Goal: Task Accomplishment & Management: Complete application form

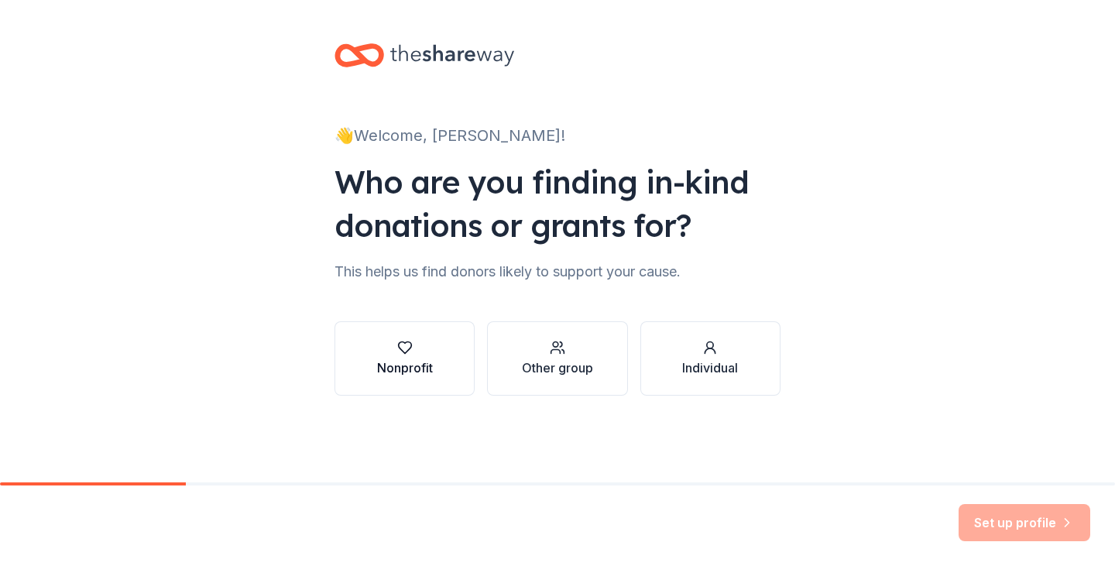
click at [417, 347] on div "button" at bounding box center [405, 347] width 56 height 15
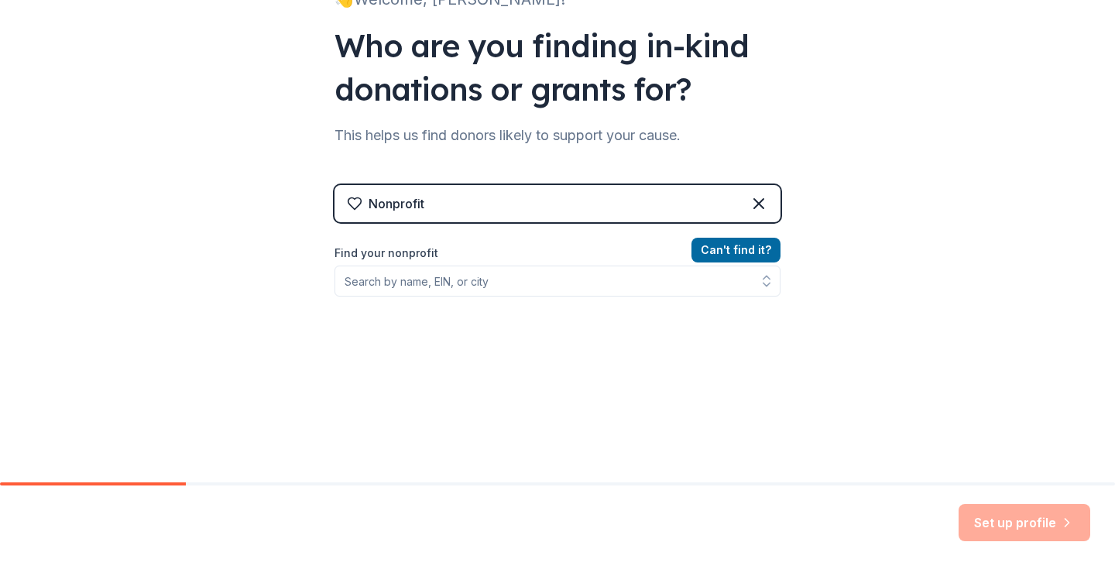
scroll to position [180, 0]
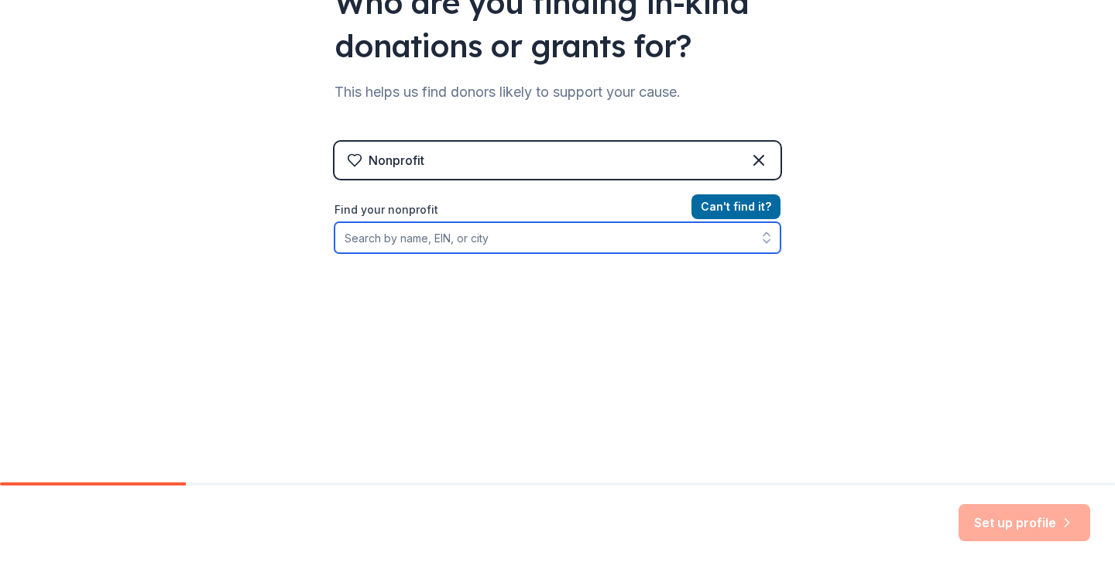
click at [515, 244] on input "Find your nonprofit" at bounding box center [558, 237] width 446 height 31
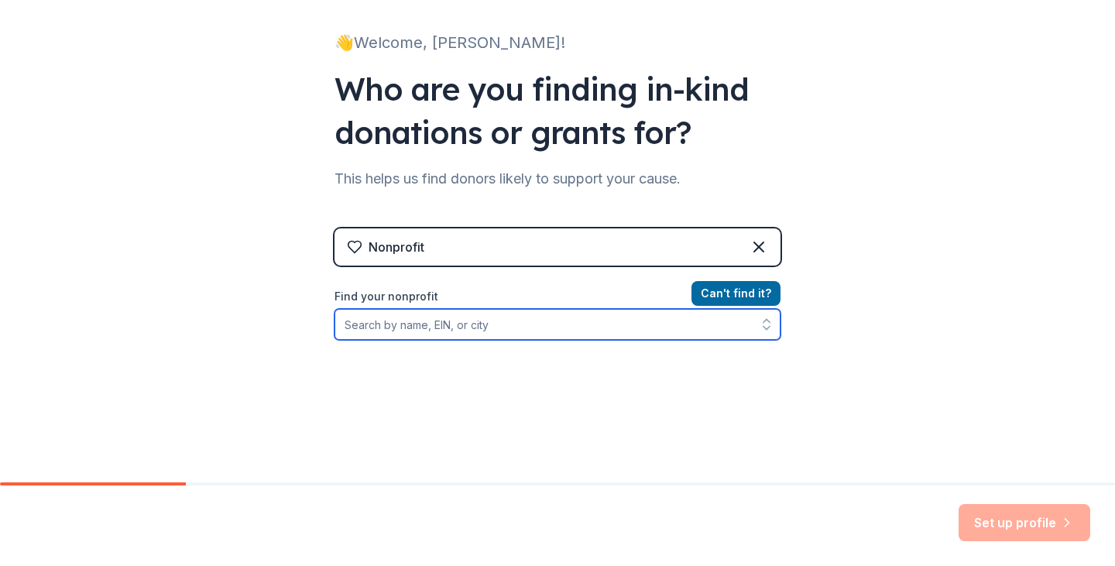
scroll to position [92, 0]
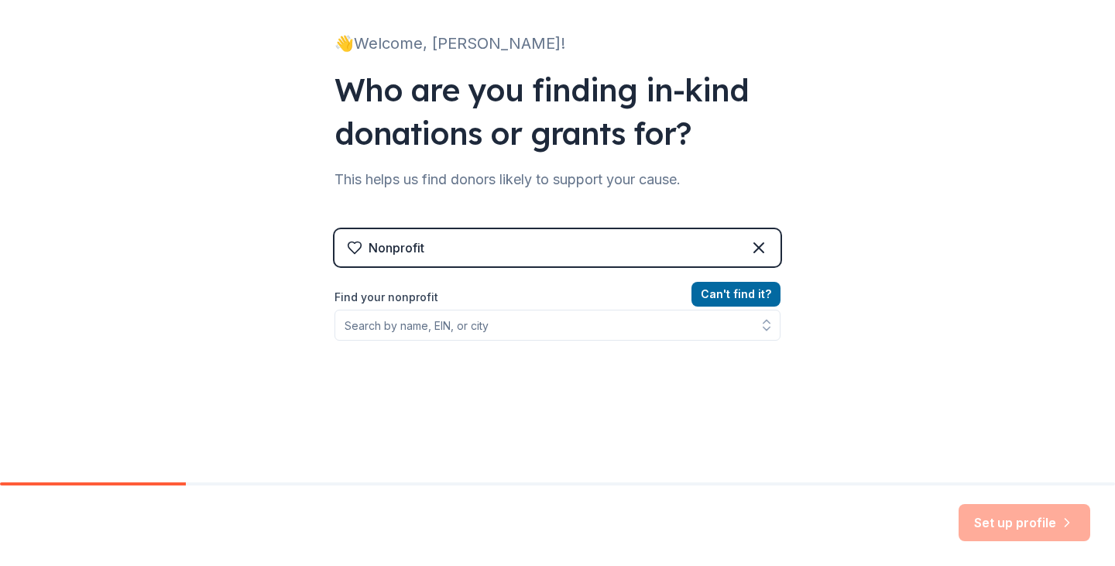
click at [534, 247] on div "Nonprofit" at bounding box center [558, 247] width 446 height 37
click at [757, 249] on icon at bounding box center [759, 248] width 19 height 19
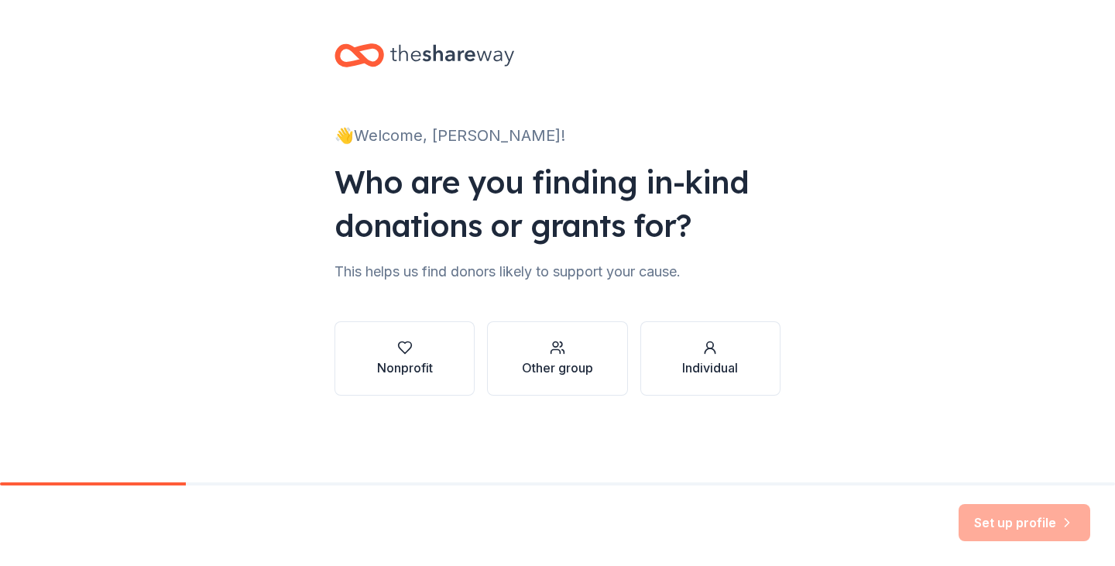
scroll to position [0, 0]
click at [395, 359] on div "Nonprofit" at bounding box center [405, 368] width 56 height 19
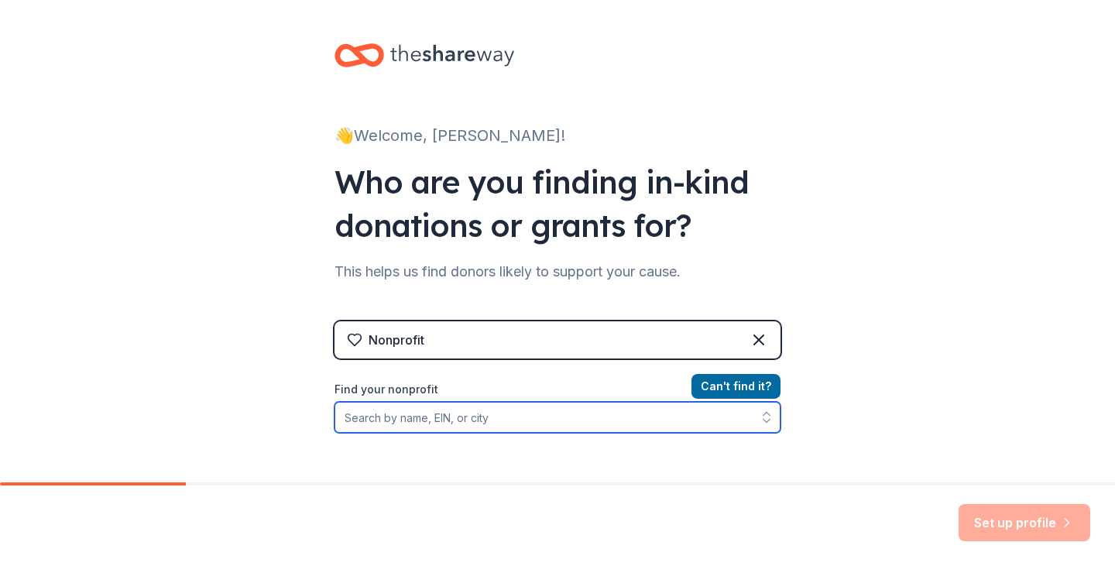
click at [403, 418] on input "Find your nonprofit" at bounding box center [558, 417] width 446 height 31
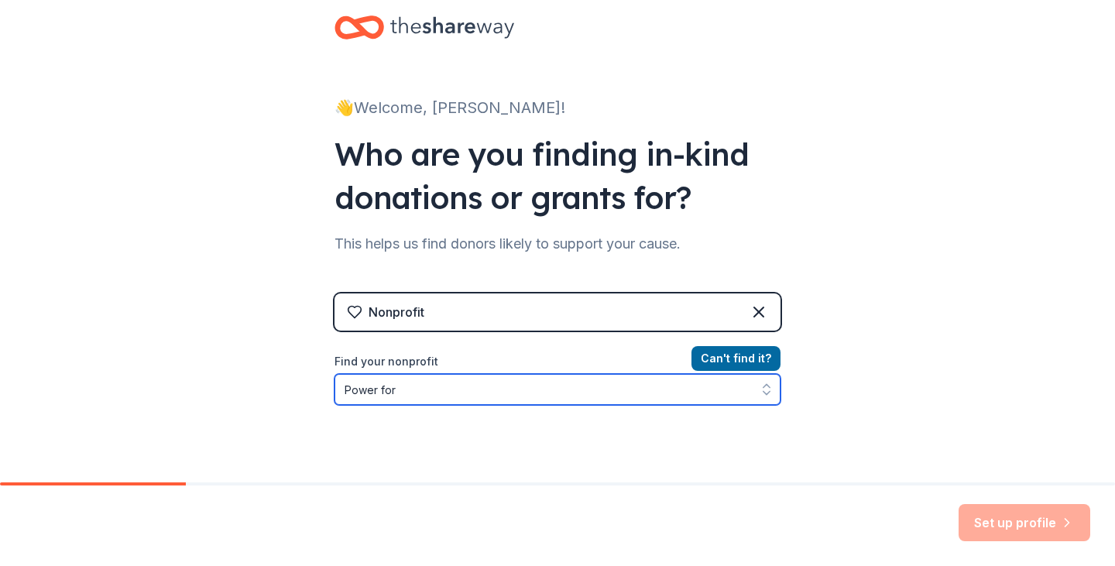
type input "Power for"
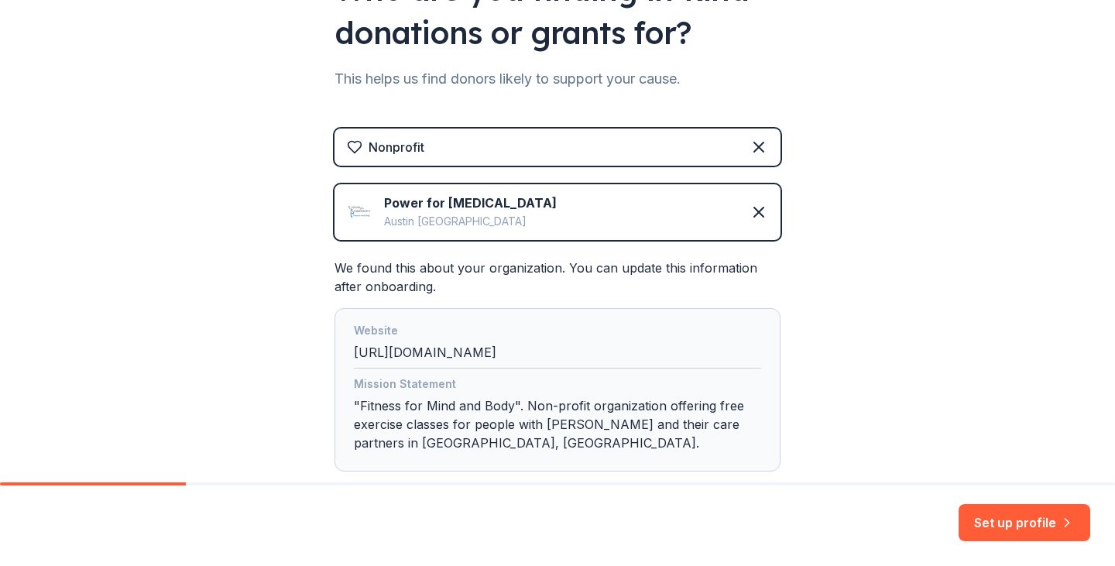
scroll to position [287, 0]
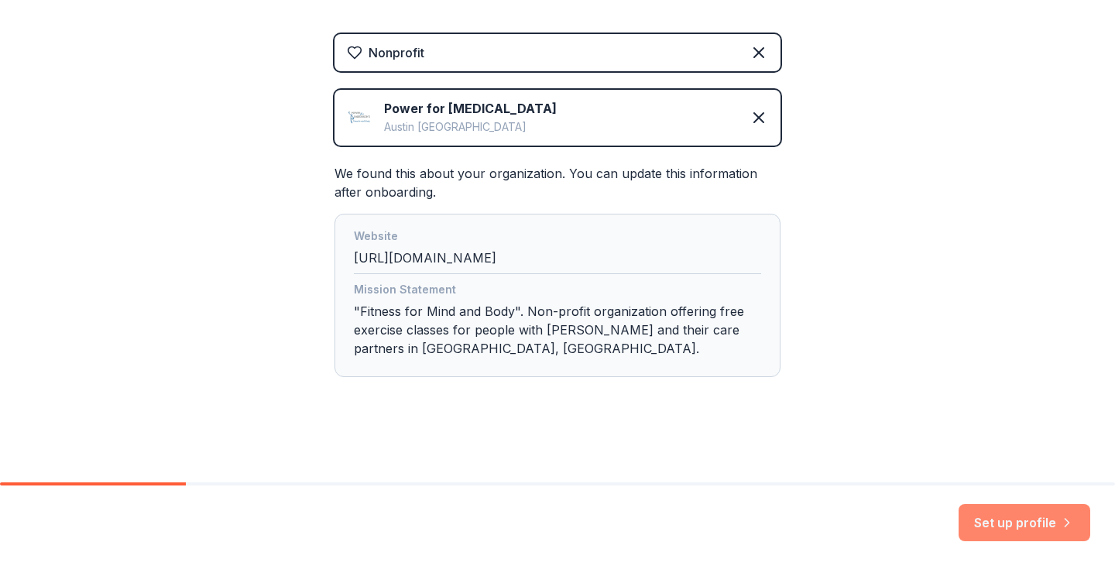
click at [1008, 531] on button "Set up profile" at bounding box center [1025, 522] width 132 height 37
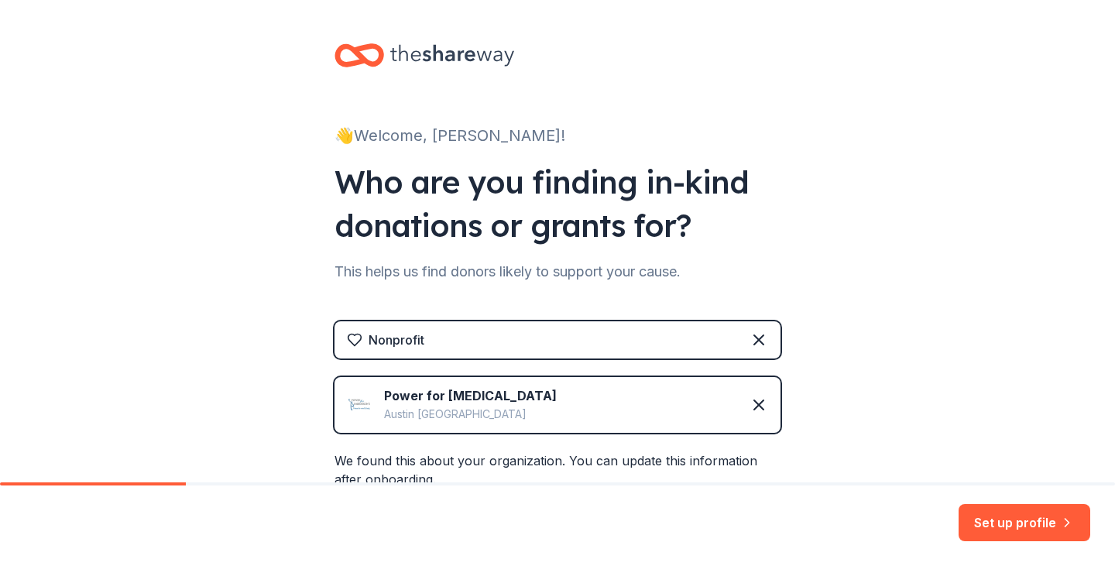
click at [470, 403] on div "Power for Parkinsons" at bounding box center [470, 395] width 173 height 19
click at [750, 405] on icon at bounding box center [759, 405] width 19 height 19
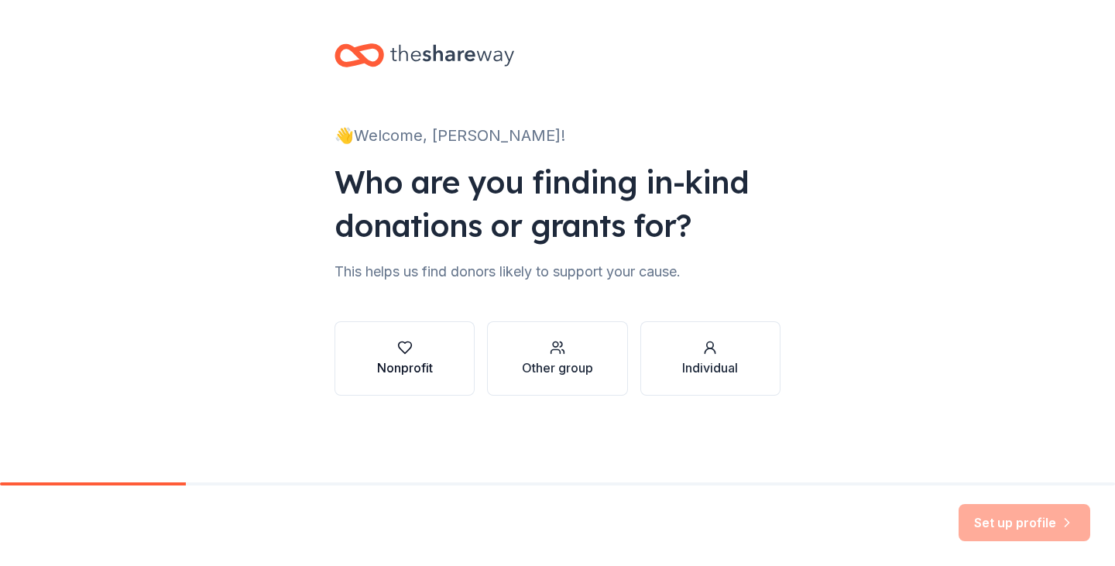
click at [408, 366] on div "Nonprofit" at bounding box center [405, 368] width 56 height 19
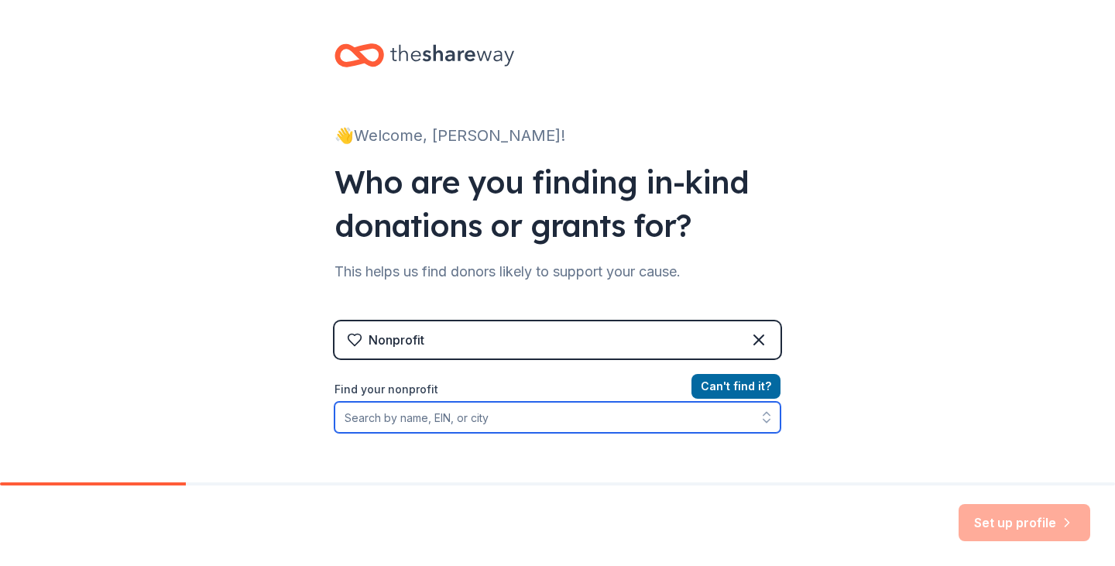
click at [410, 417] on input "Find your nonprofit" at bounding box center [558, 417] width 446 height 31
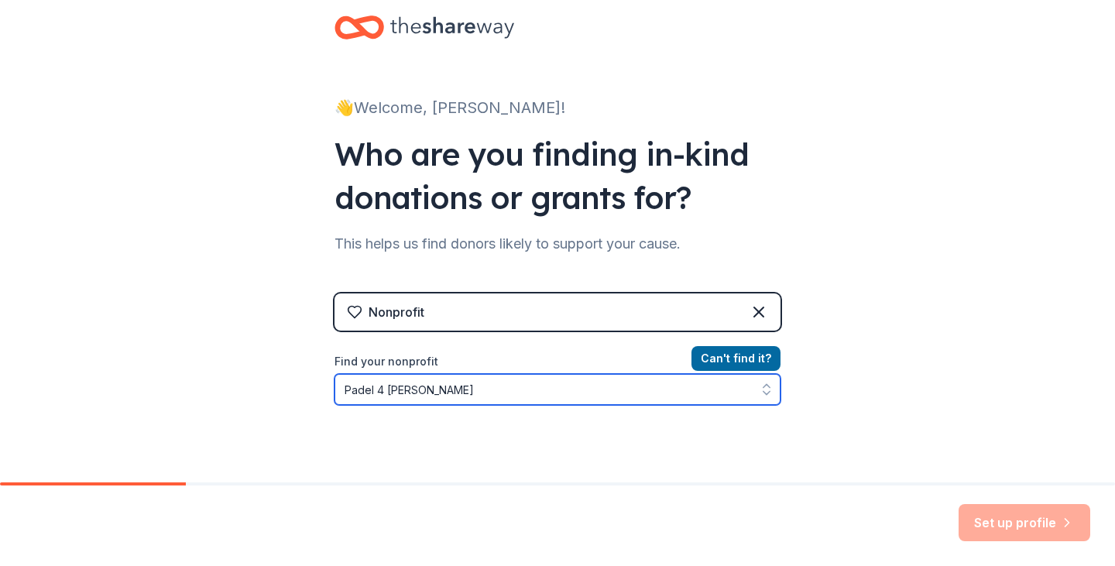
scroll to position [180, 0]
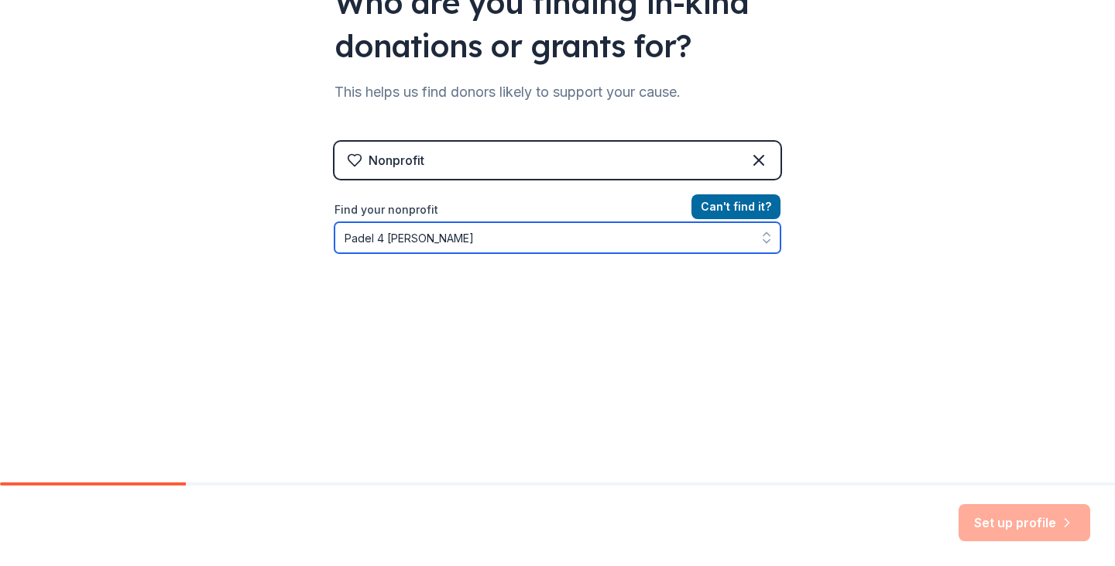
type input "Padel 4 [PERSON_NAME]"
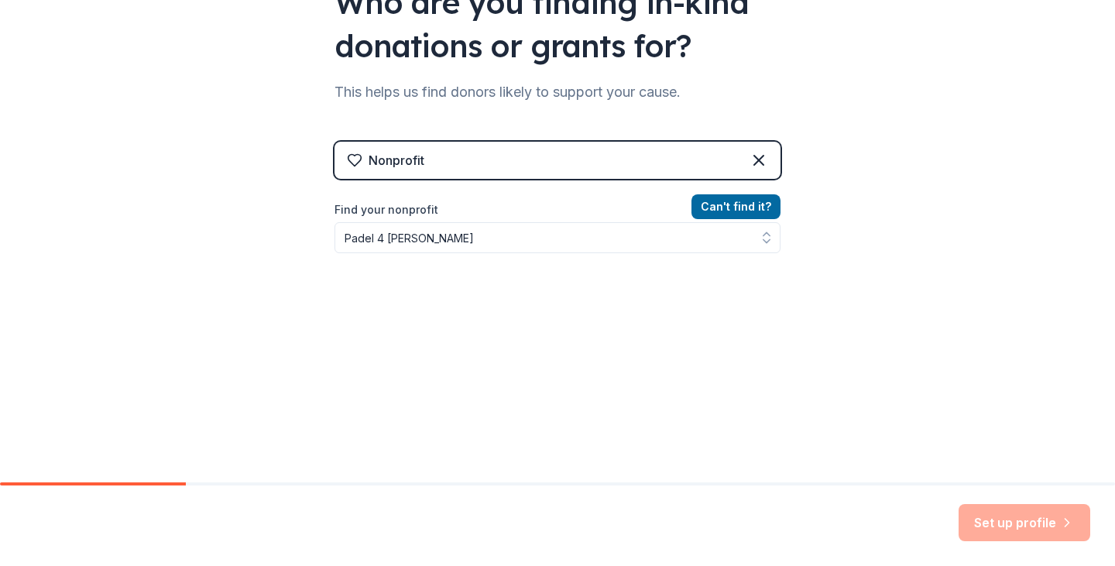
scroll to position [155, 0]
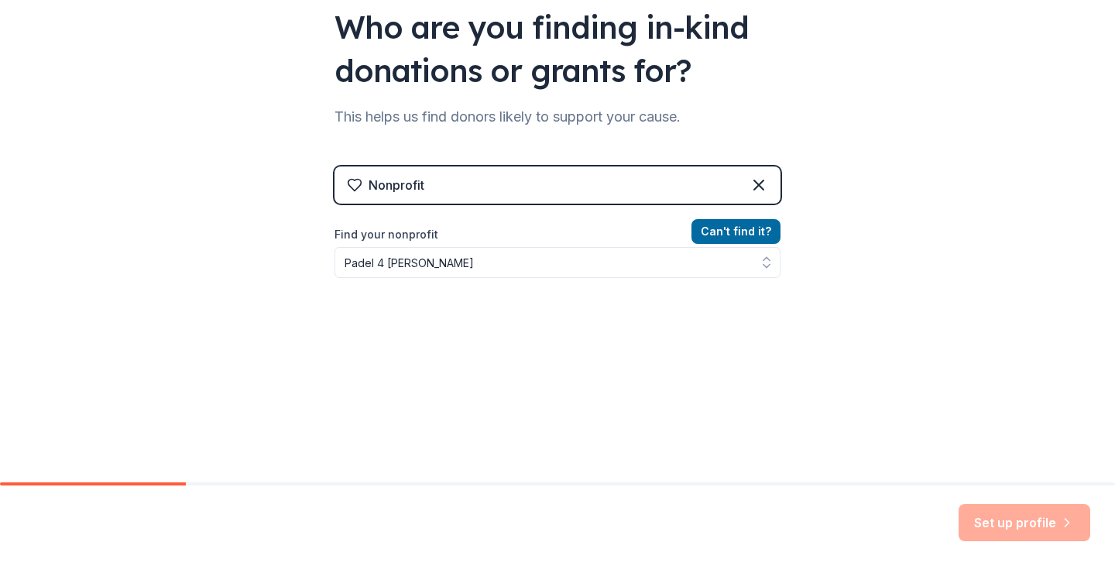
click at [701, 153] on div "Nonprofit Can ' t find it? Find your nonprofit Padel 4 Parkinson's" at bounding box center [558, 287] width 446 height 291
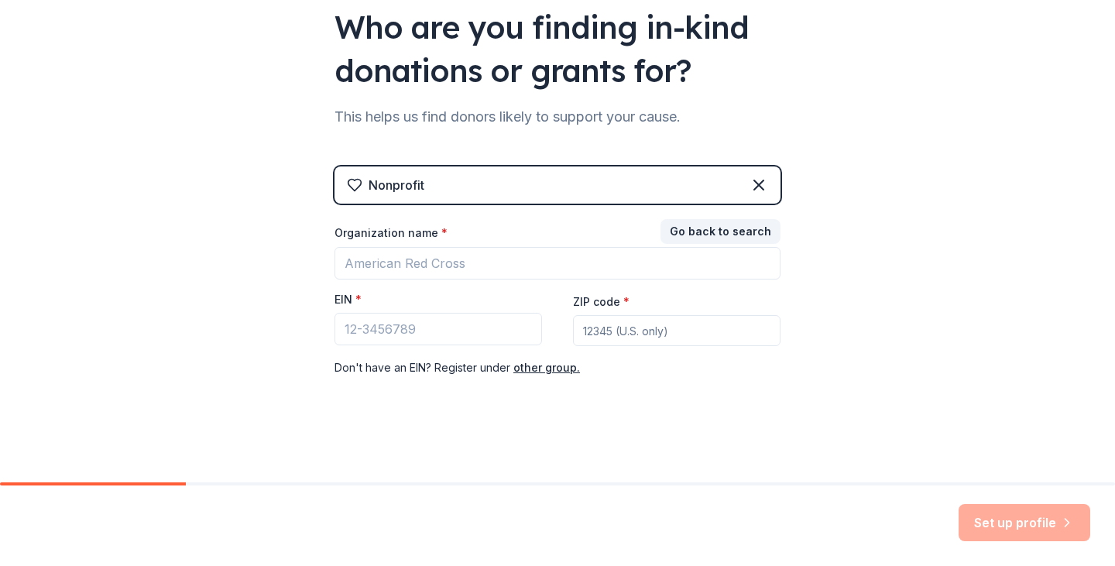
click at [701, 153] on div "Nonprofit Go back to search Organization name * EIN * ZIP code * Don ' t have a…" at bounding box center [558, 275] width 446 height 266
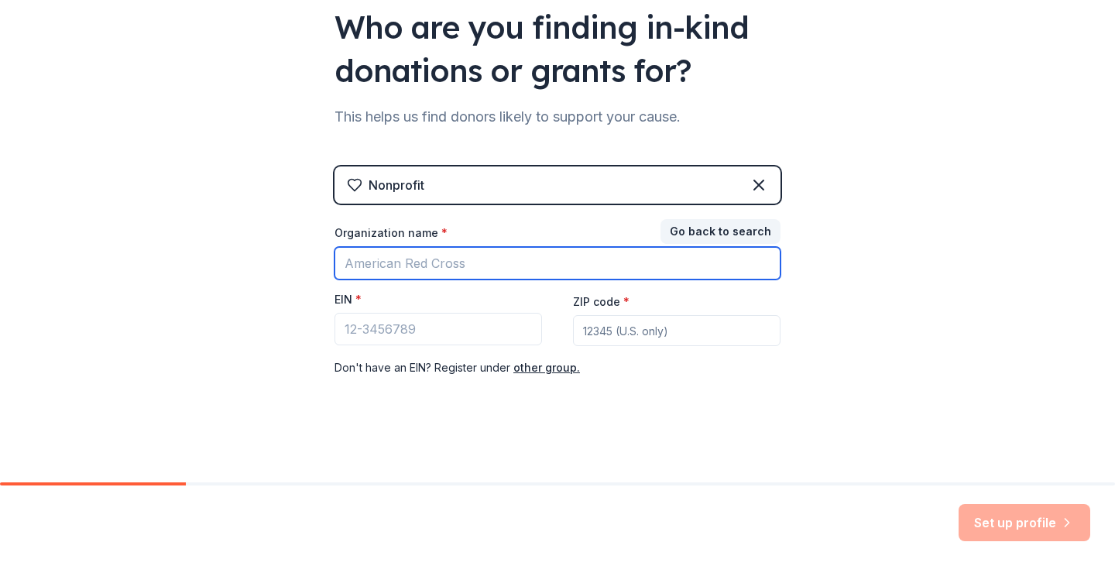
click at [605, 272] on input "Organization name *" at bounding box center [558, 263] width 446 height 33
type input "Padel 4 [PERSON_NAME]"
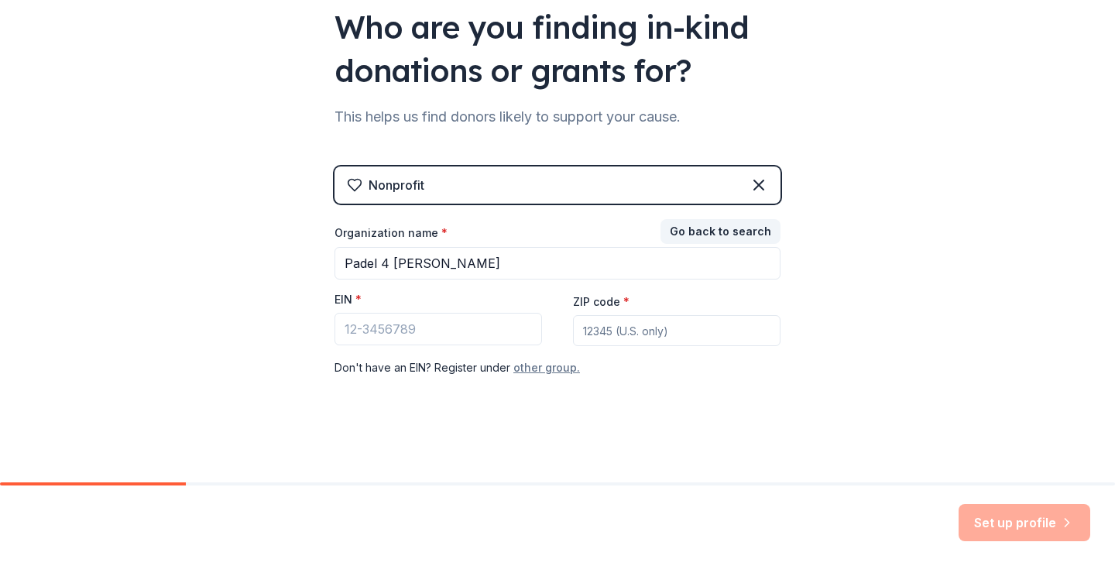
click at [547, 371] on button "other group." at bounding box center [546, 368] width 67 height 19
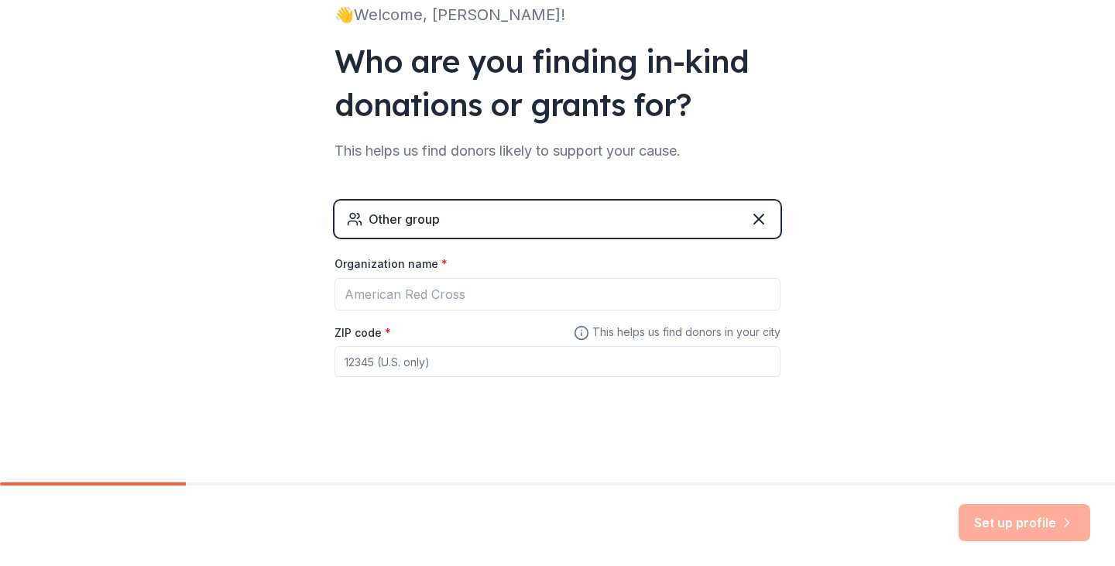
scroll to position [121, 0]
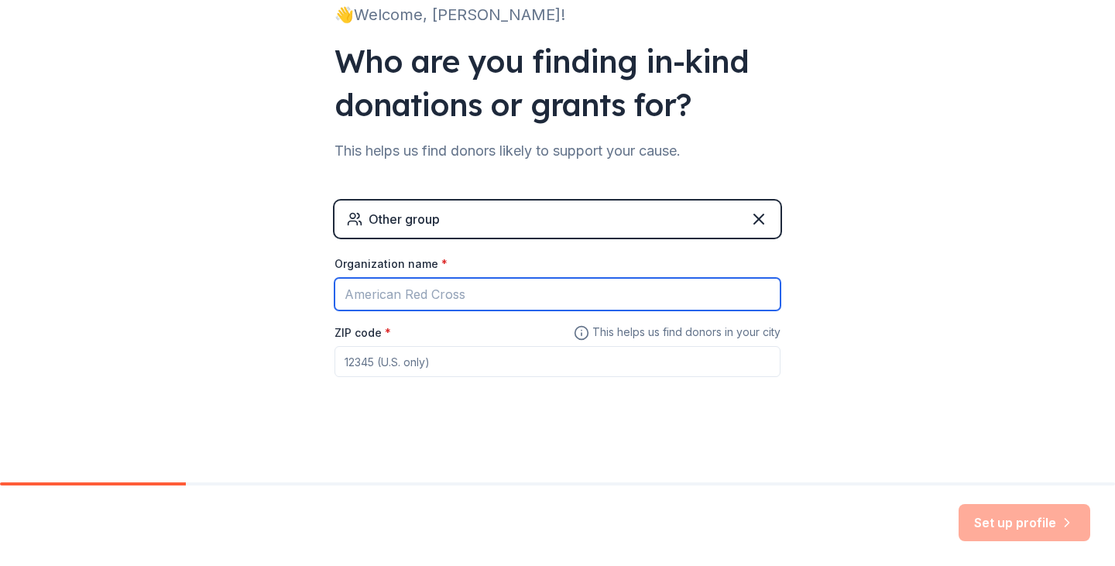
click at [533, 292] on input "Organization name *" at bounding box center [558, 294] width 446 height 33
type input "Padel 4 [PERSON_NAME]"
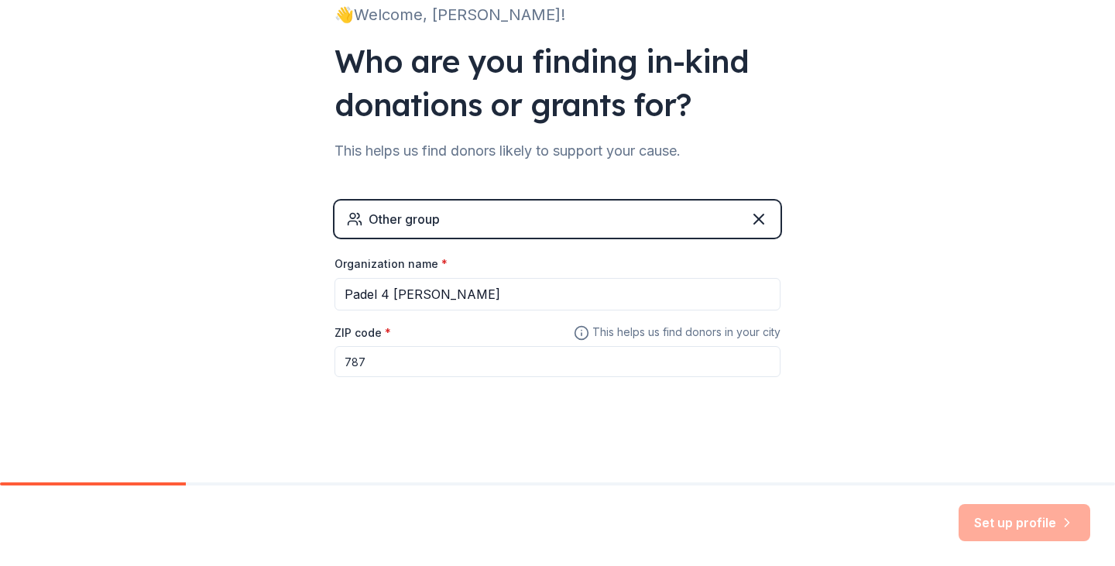
type input "78749"
click at [1012, 517] on button "Set up profile" at bounding box center [1025, 522] width 132 height 37
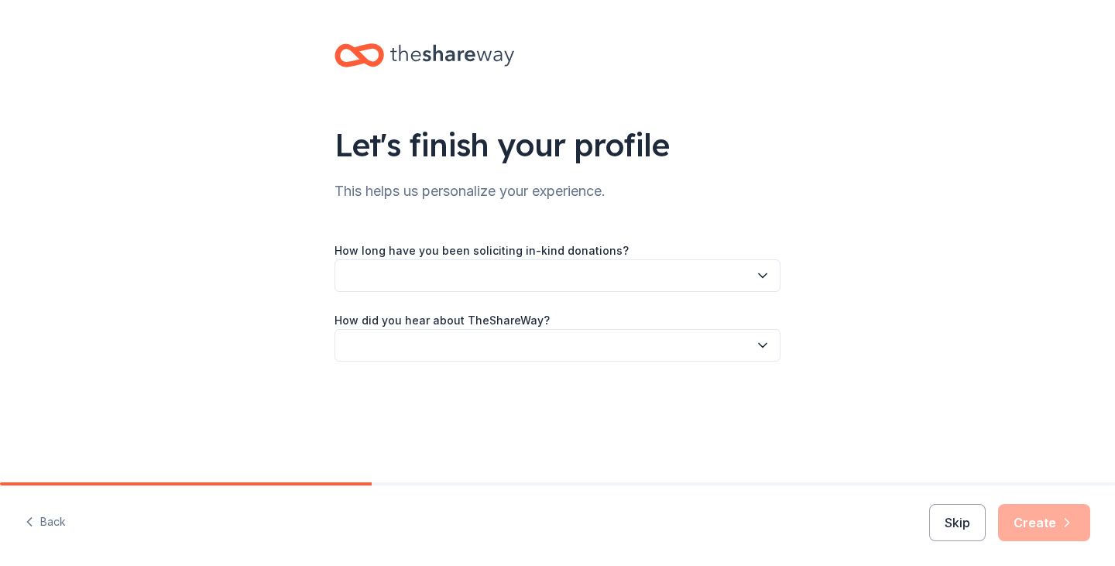
click at [551, 286] on button "button" at bounding box center [558, 275] width 446 height 33
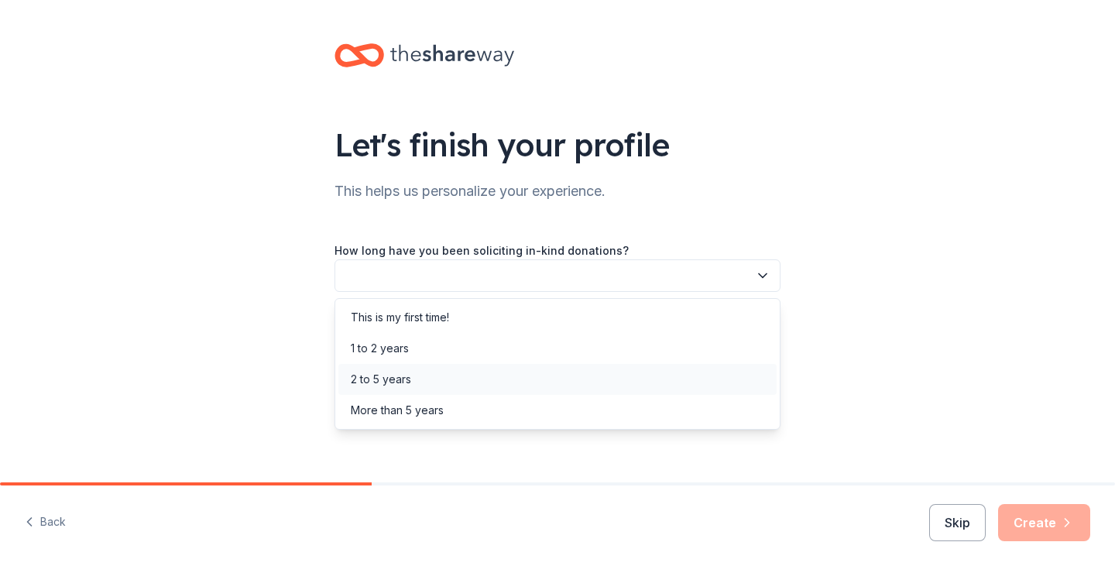
click at [506, 390] on div "2 to 5 years" at bounding box center [557, 379] width 438 height 31
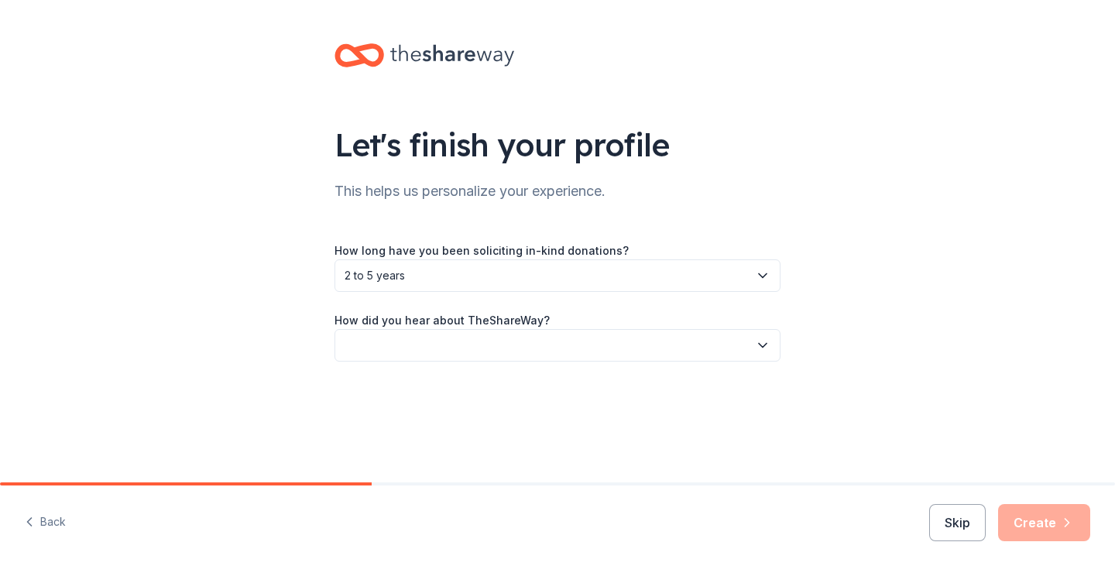
click at [520, 352] on button "button" at bounding box center [558, 345] width 446 height 33
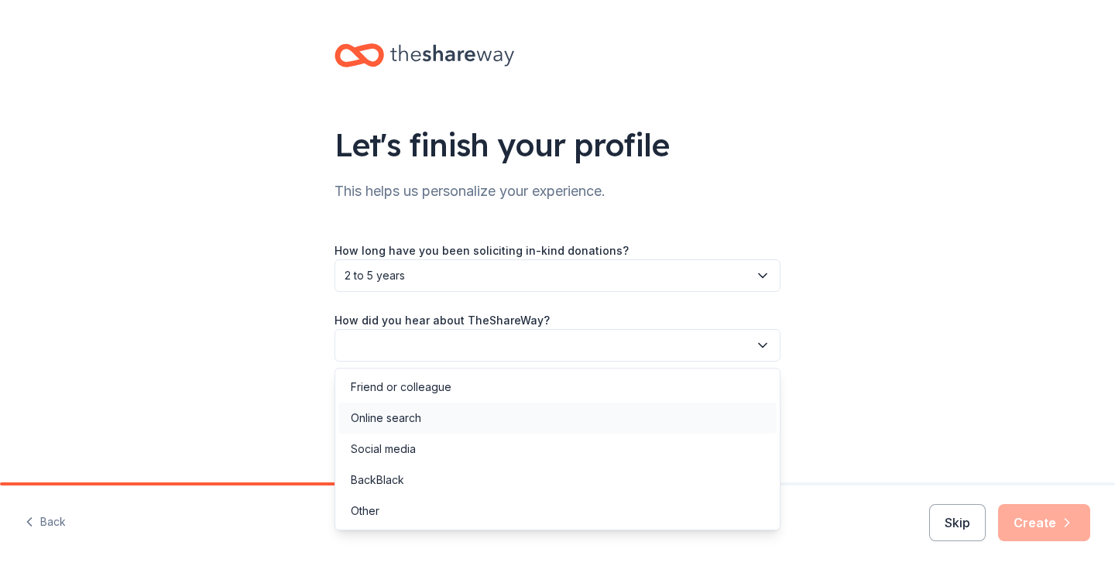
click at [484, 416] on div "Online search" at bounding box center [557, 418] width 438 height 31
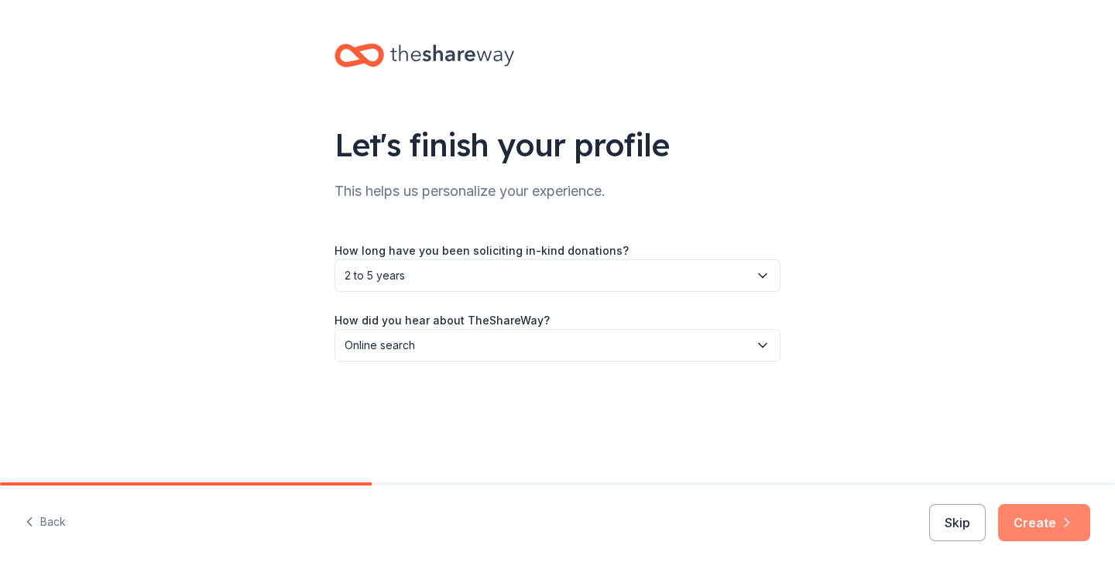
click at [1017, 532] on button "Create" at bounding box center [1044, 522] width 92 height 37
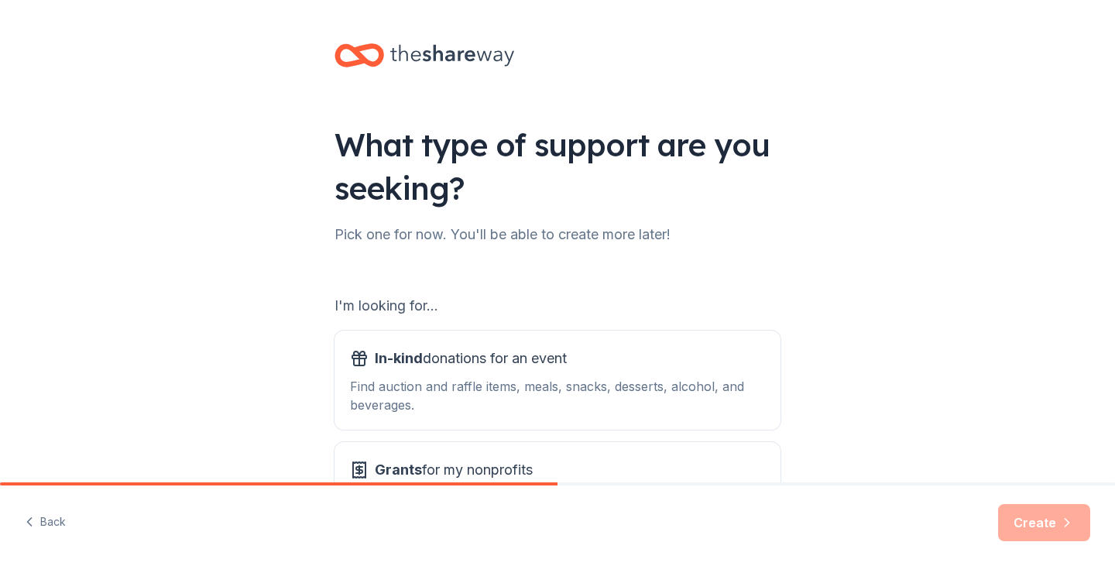
scroll to position [143, 0]
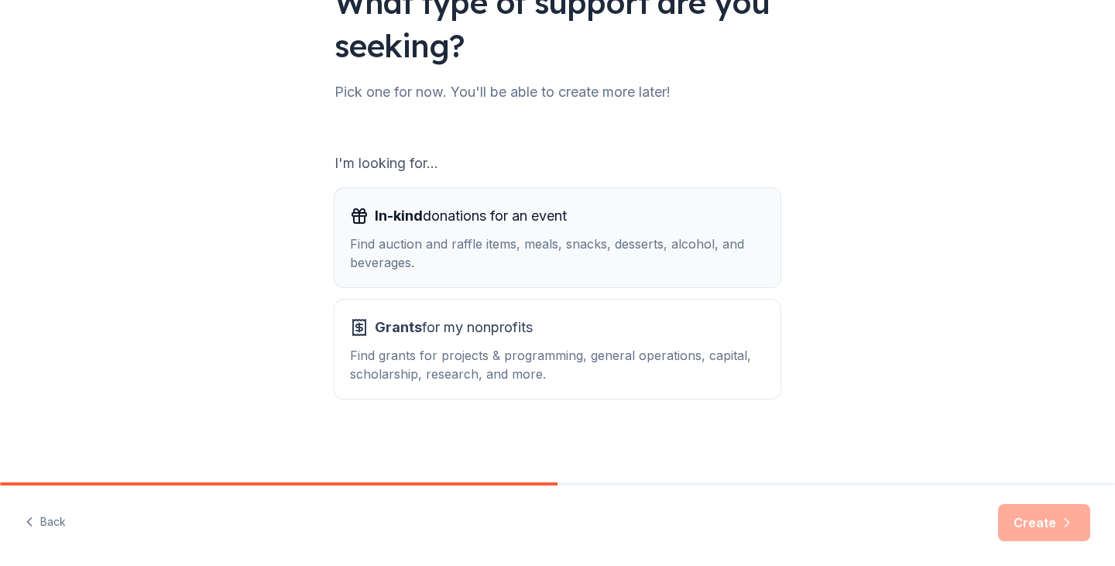
click at [704, 235] on div "Find auction and raffle items, meals, snacks, desserts, alcohol, and beverages." at bounding box center [557, 253] width 415 height 37
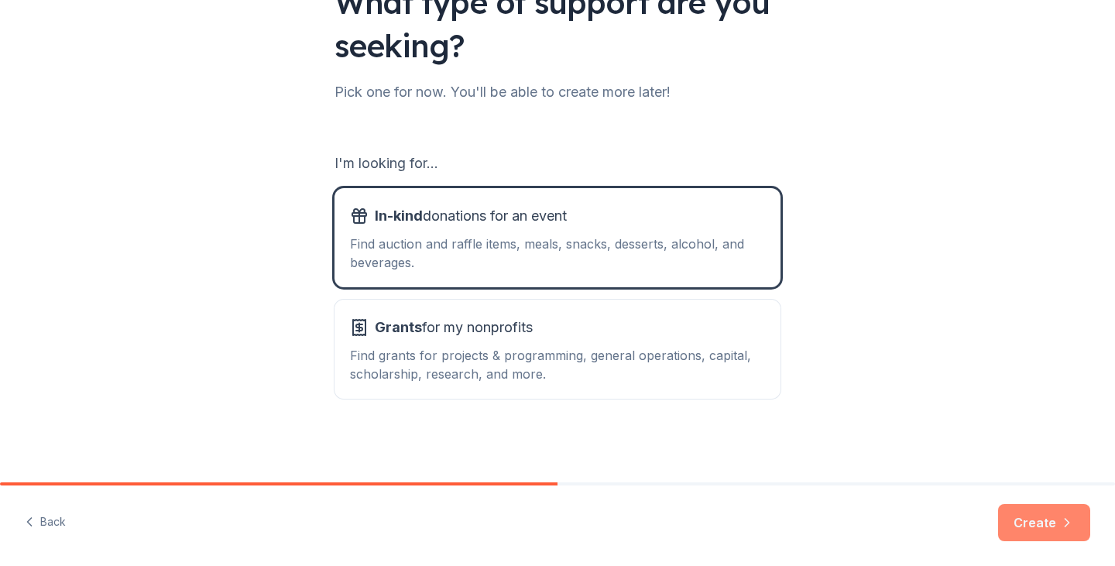
click at [1027, 522] on button "Create" at bounding box center [1044, 522] width 92 height 37
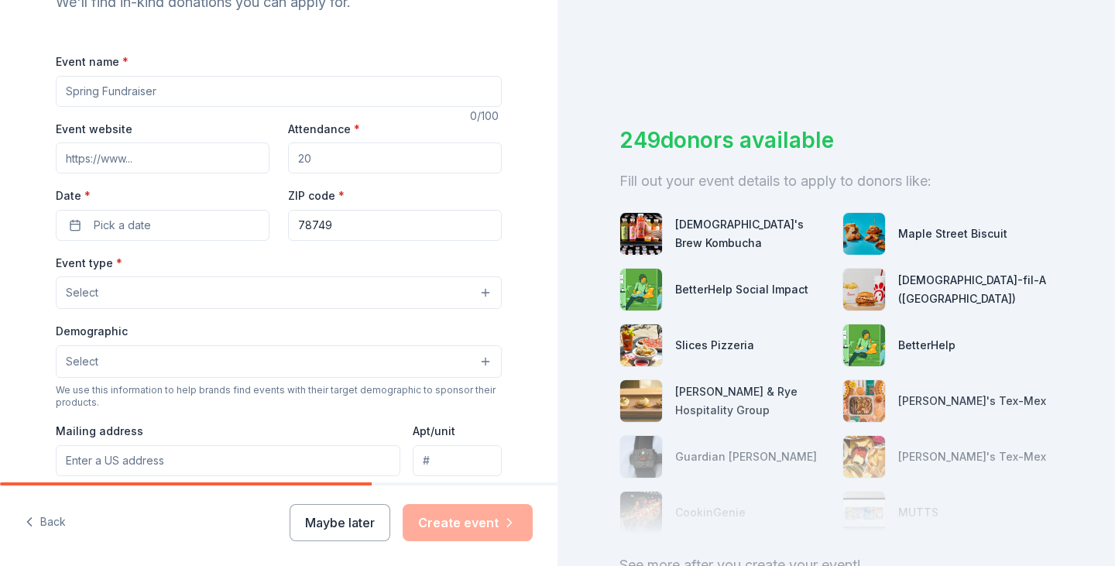
scroll to position [189, 0]
click at [280, 101] on input "Event name *" at bounding box center [279, 91] width 446 height 31
type input "Padel 4 [PERSON_NAME]"
paste input "https://www.sweatpals.com/event/padel-4-parkinsons"
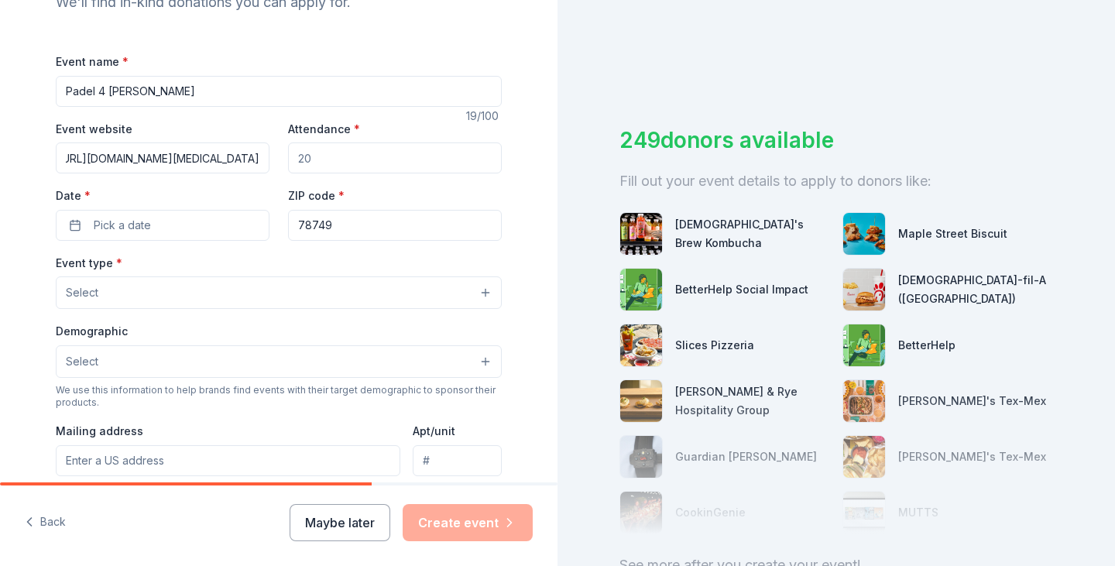
type input "https://www.sweatpals.com/event/padel-4-parkinsons"
type input "200300"
click at [368, 168] on input "200300" at bounding box center [395, 158] width 214 height 31
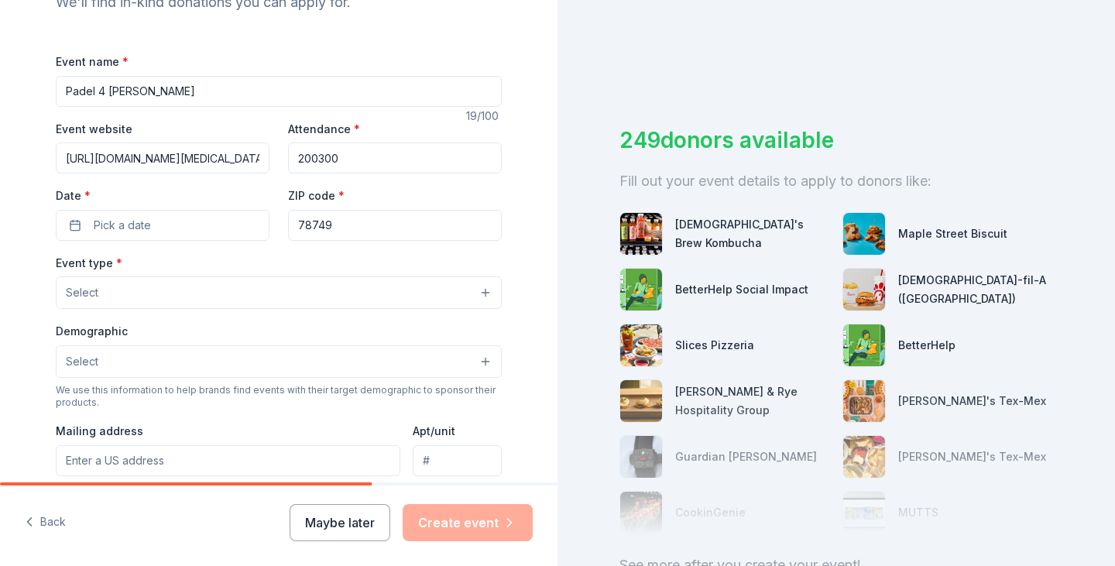
type input "3"
type input "2"
click at [201, 221] on button "Pick a date" at bounding box center [163, 225] width 214 height 31
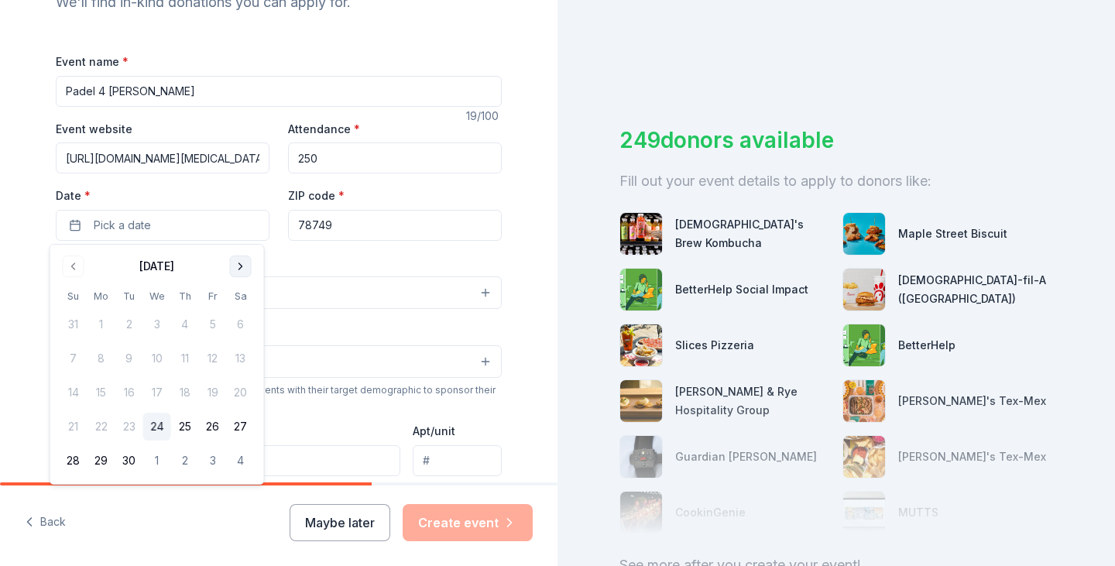
click at [239, 270] on button "Go to next month" at bounding box center [241, 267] width 22 height 22
click at [75, 461] on button "26" at bounding box center [74, 461] width 28 height 28
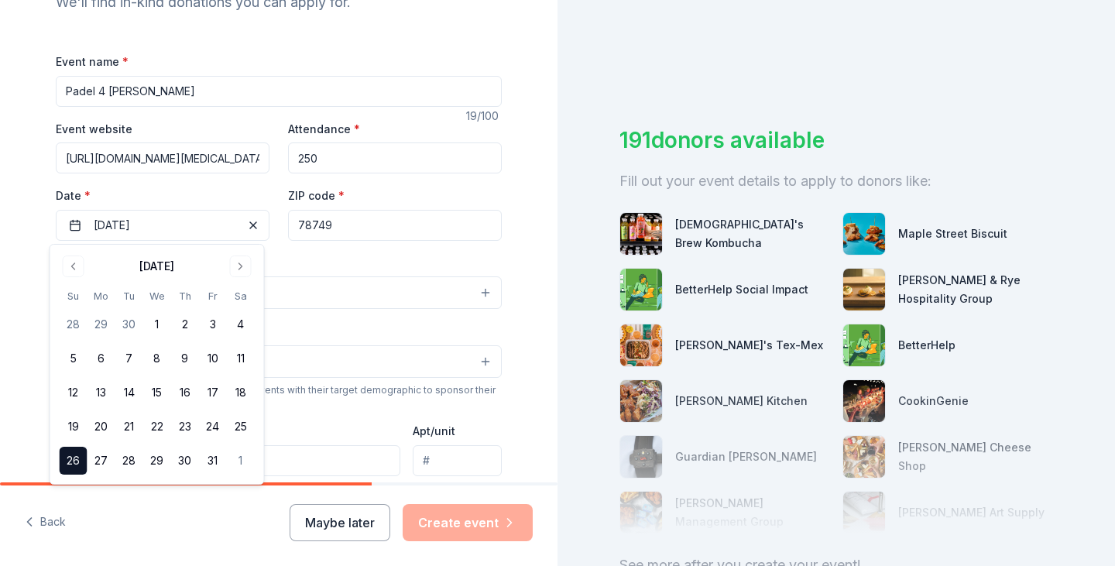
click at [325, 265] on div "Event type * Select" at bounding box center [279, 281] width 446 height 57
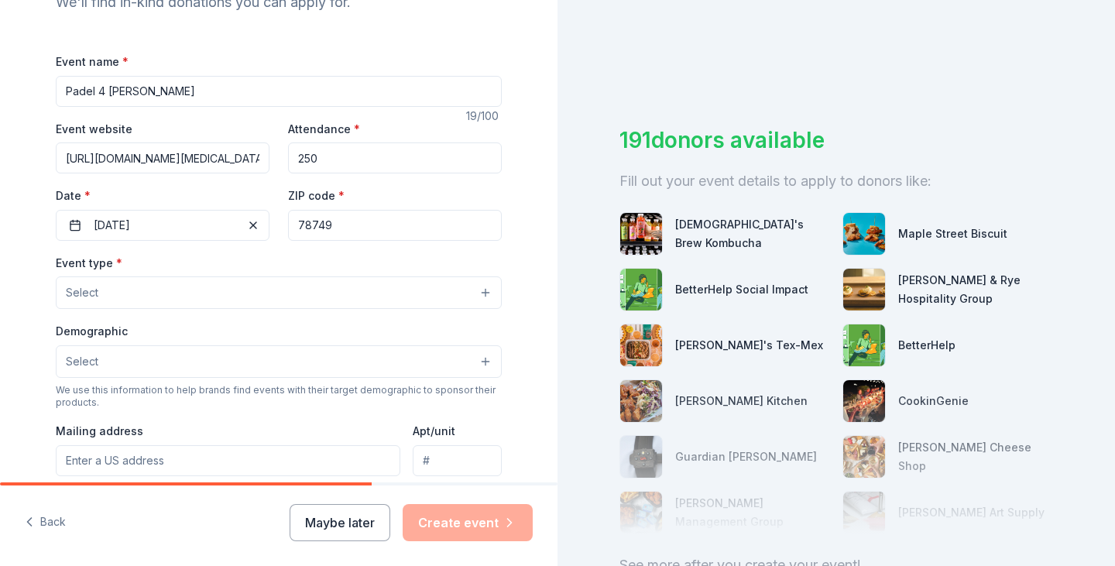
click at [370, 164] on input "250" at bounding box center [395, 158] width 214 height 31
type input "300"
click at [263, 304] on button "Select" at bounding box center [279, 292] width 446 height 33
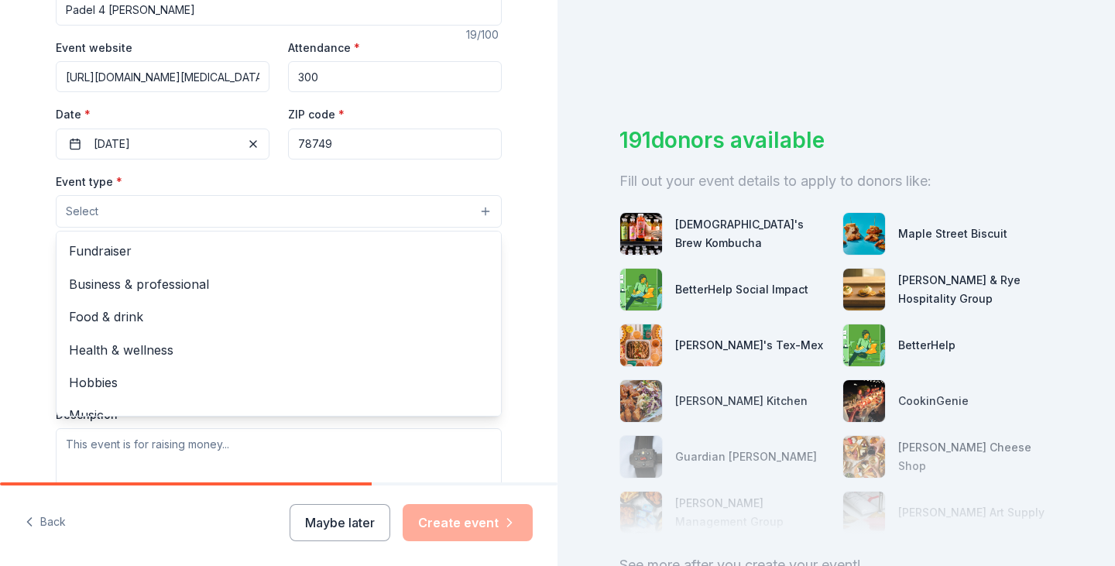
scroll to position [300, 0]
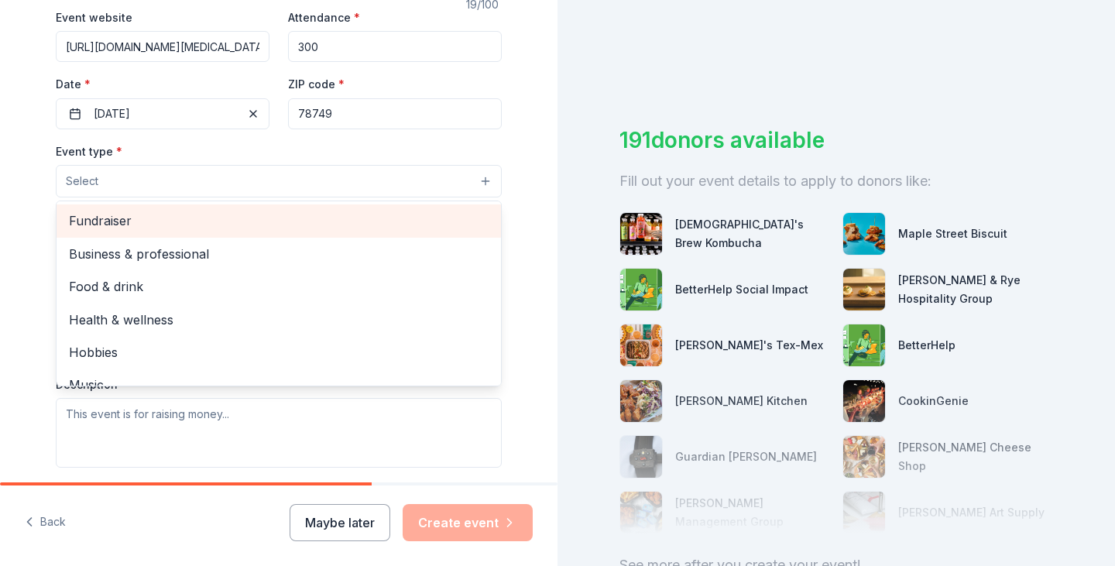
click at [279, 226] on span "Fundraiser" at bounding box center [279, 221] width 420 height 20
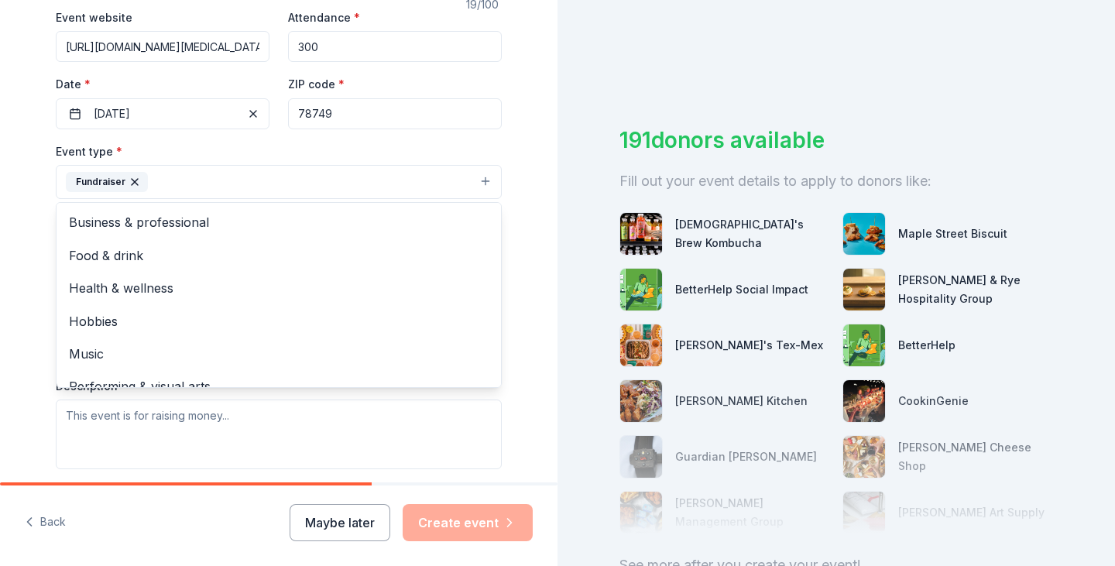
click at [19, 294] on div "Tell us about your event. We'll find in-kind donations you can apply for. Event…" at bounding box center [279, 216] width 558 height 1032
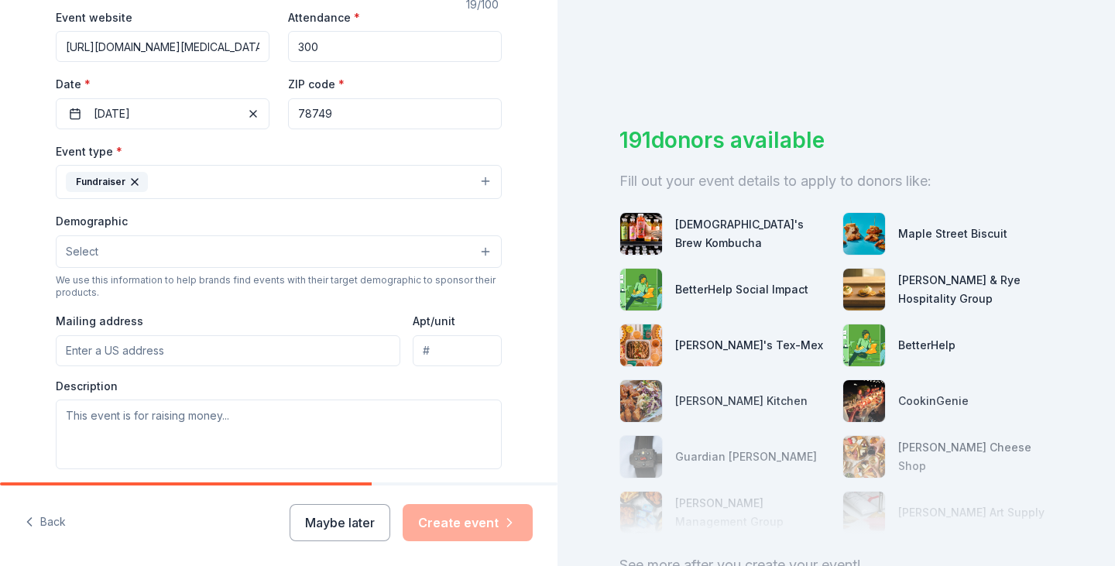
click at [194, 191] on button "Fundraiser" at bounding box center [279, 182] width 446 height 34
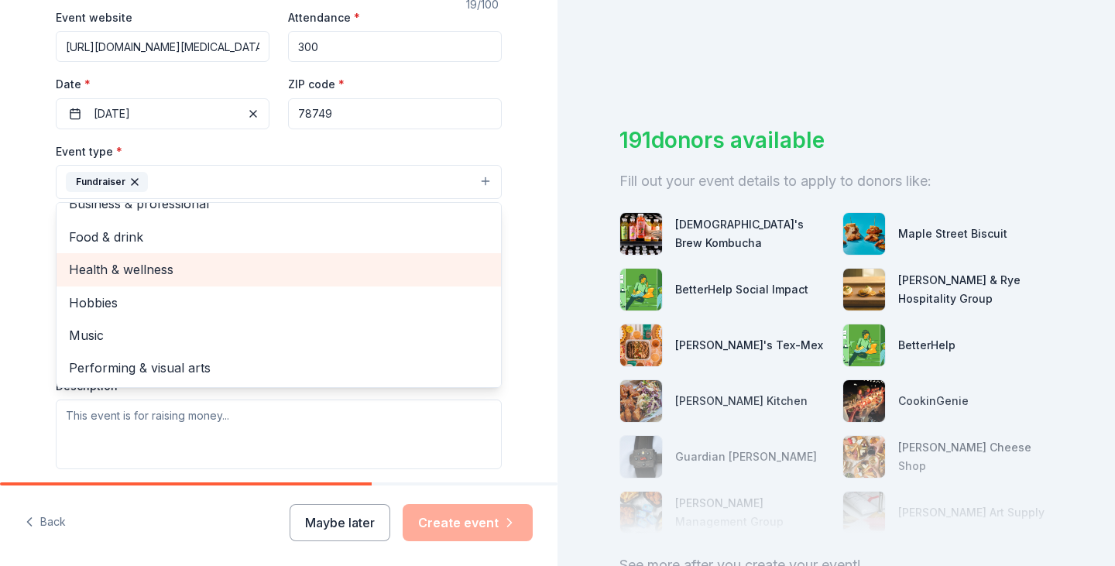
scroll to position [0, 0]
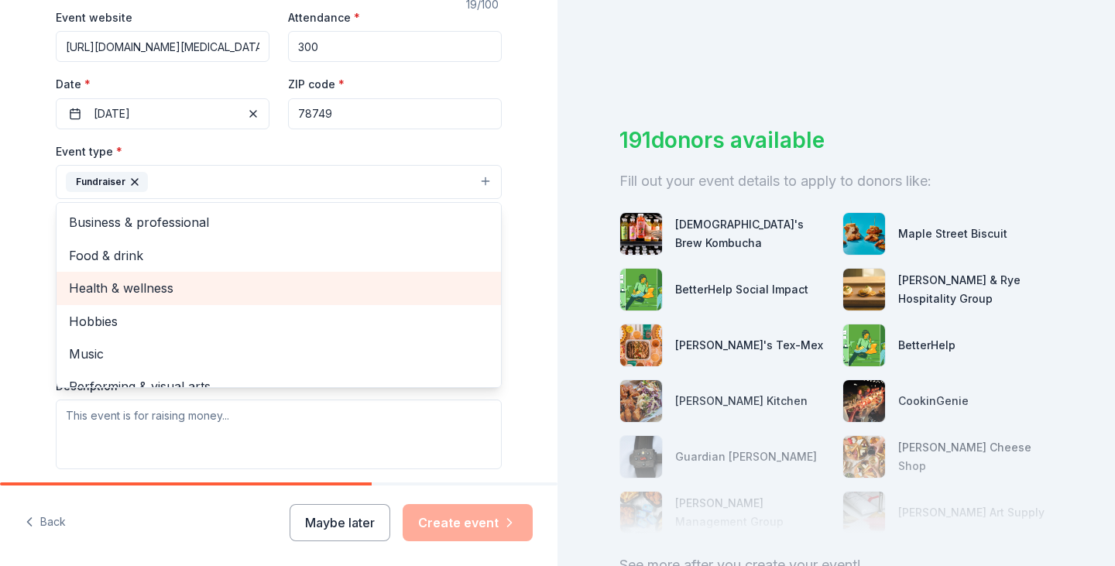
click at [170, 282] on span "Health & wellness" at bounding box center [279, 288] width 420 height 20
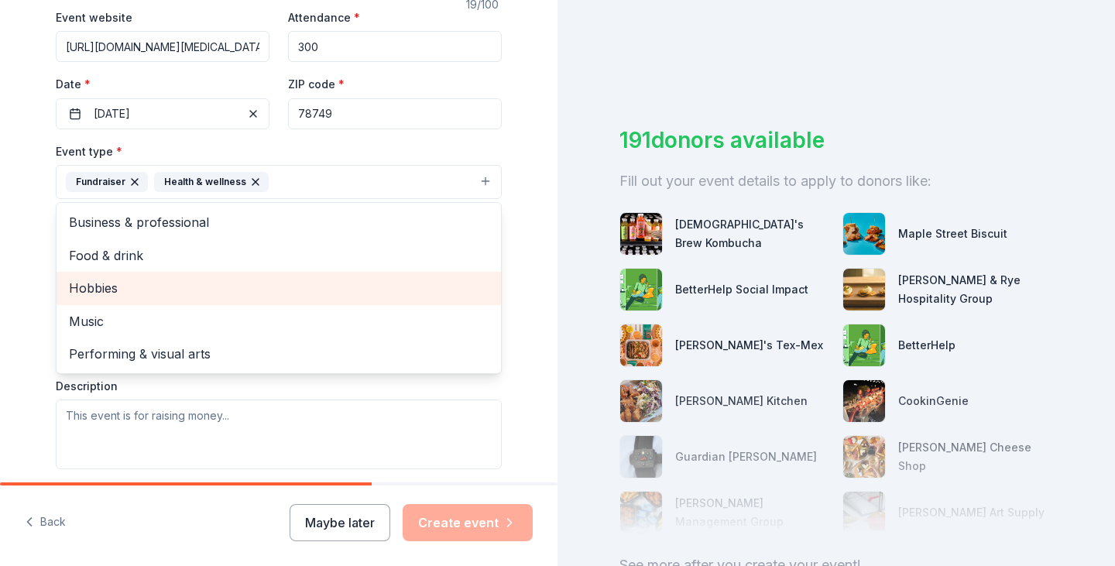
click at [170, 282] on span "Hobbies" at bounding box center [279, 288] width 420 height 20
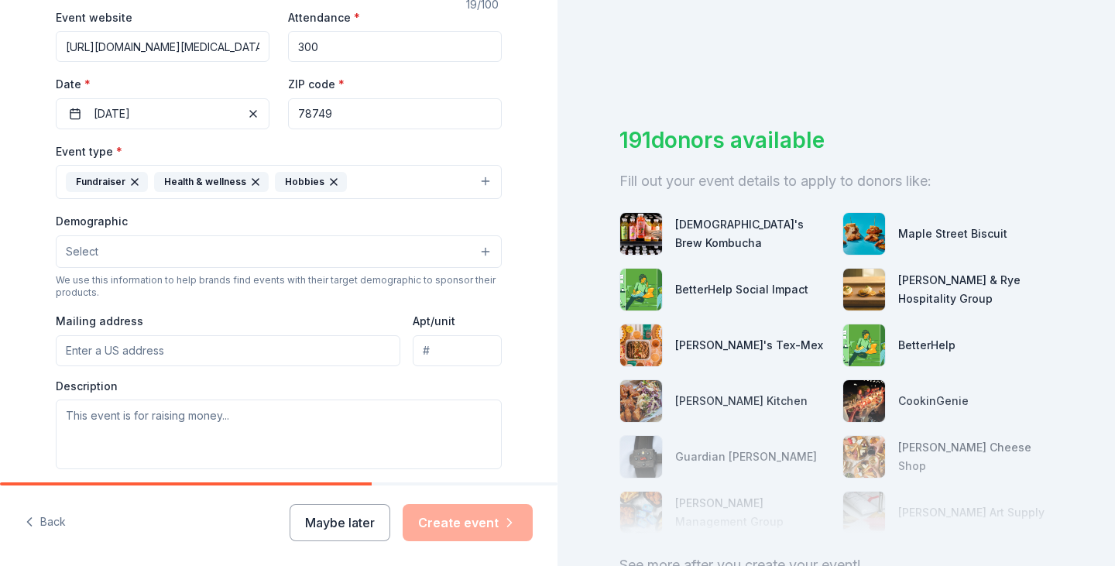
click at [331, 181] on icon "button" at bounding box center [334, 182] width 6 height 6
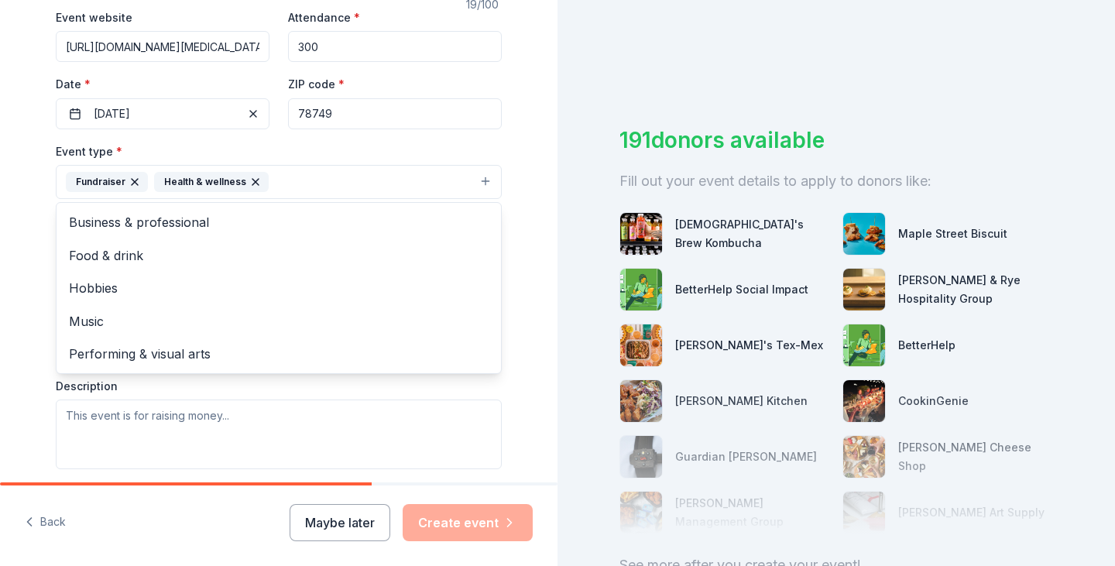
click at [320, 187] on button "Fundraiser Health & wellness" at bounding box center [279, 182] width 446 height 34
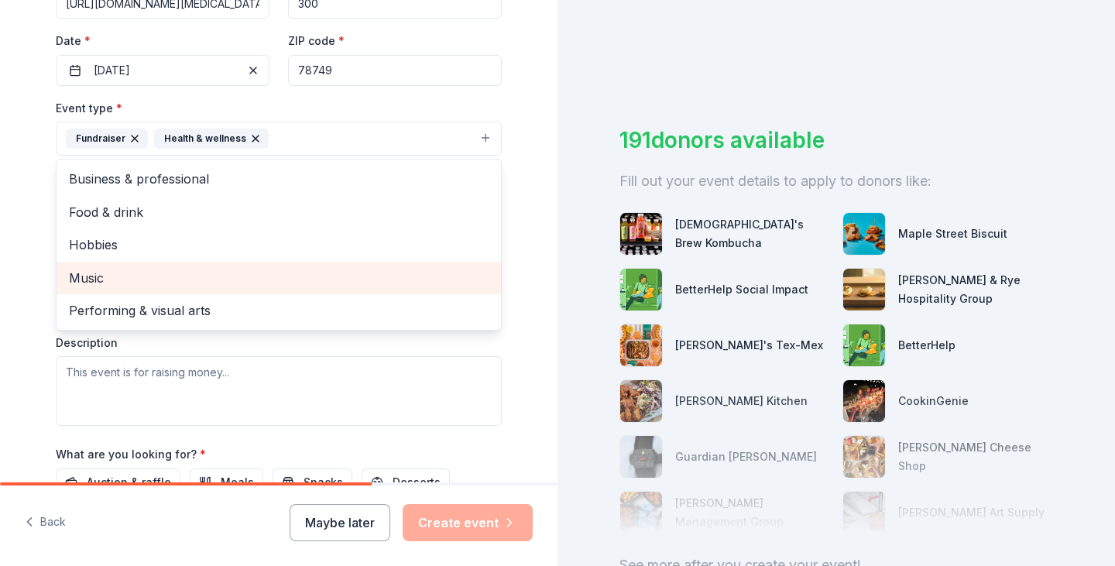
scroll to position [345, 0]
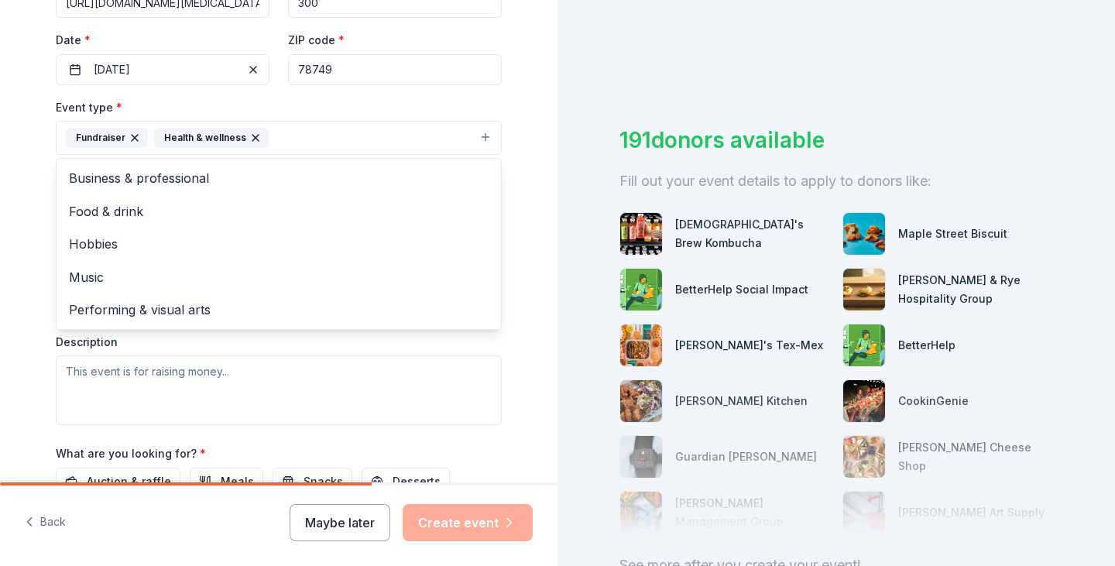
click at [15, 244] on div "Tell us about your event. We'll find in-kind donations you can apply for. Event…" at bounding box center [279, 171] width 558 height 1032
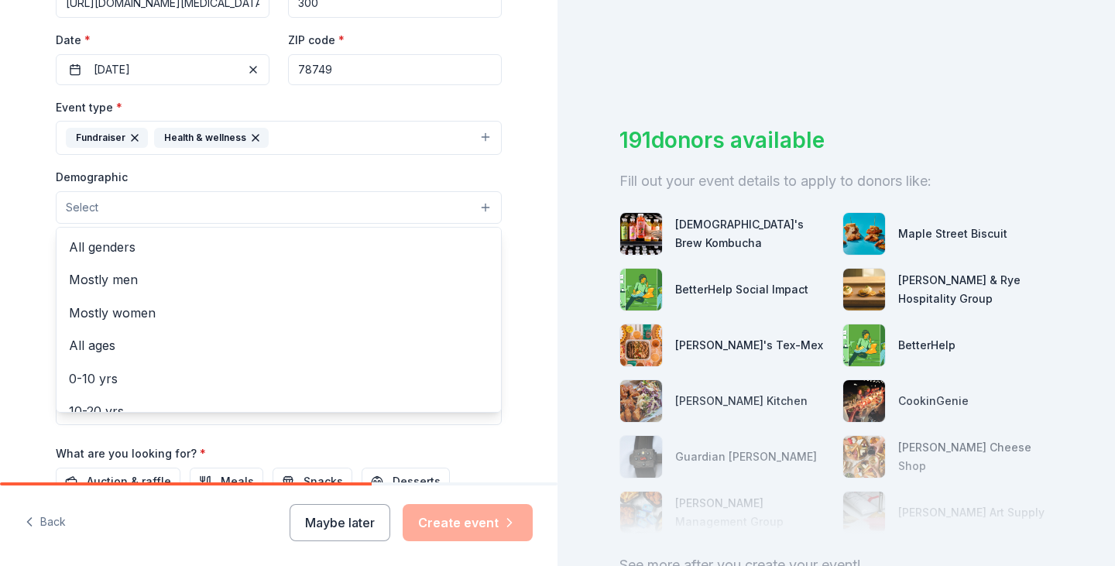
click at [133, 207] on button "Select" at bounding box center [279, 207] width 446 height 33
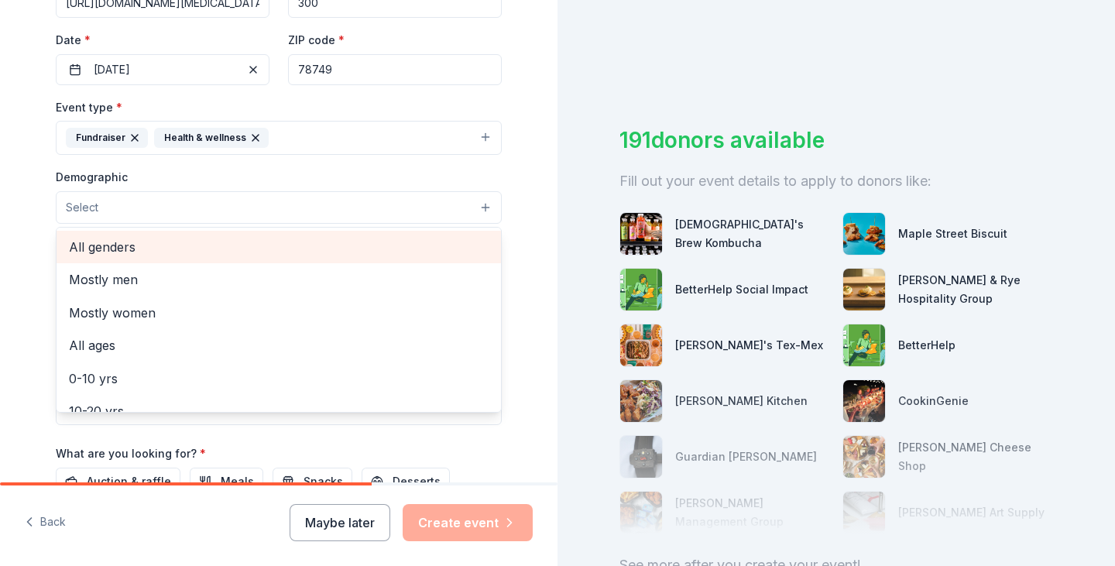
click at [130, 243] on span "All genders" at bounding box center [279, 247] width 420 height 20
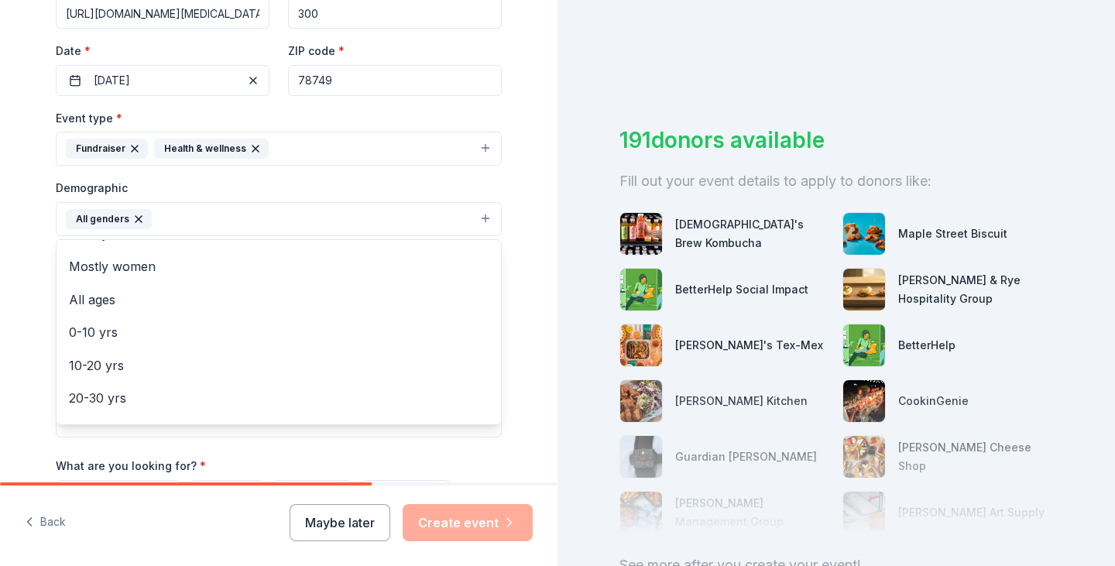
scroll to position [25, 0]
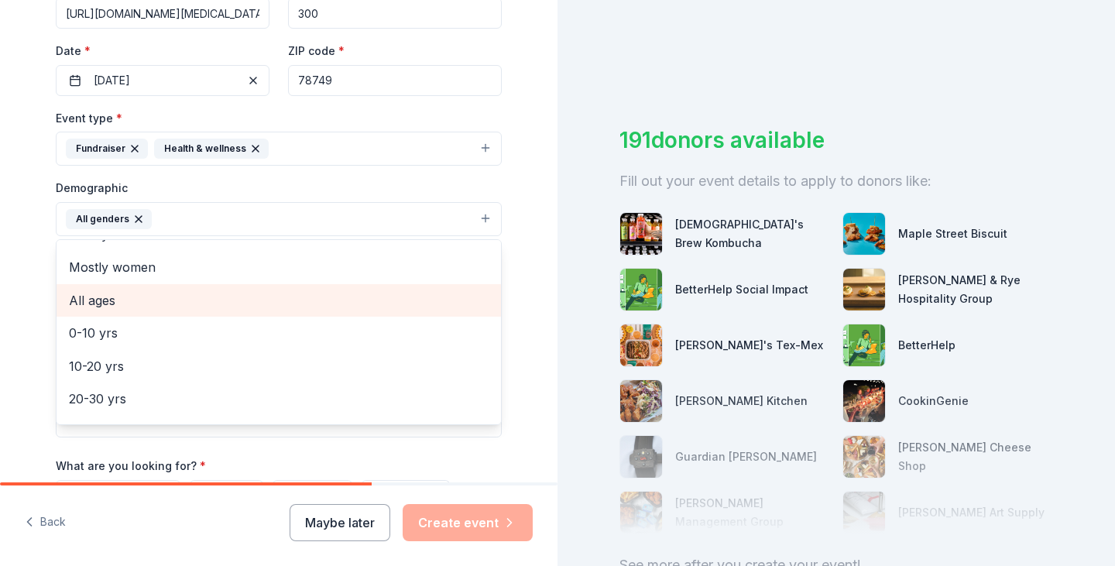
click at [118, 302] on span "All ages" at bounding box center [279, 300] width 420 height 20
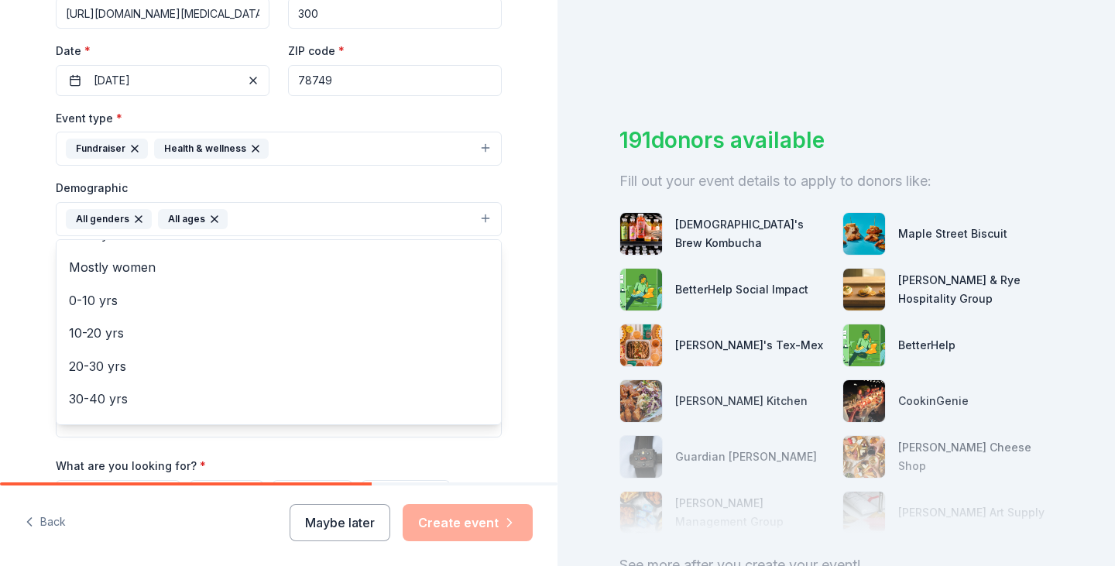
click at [20, 292] on div "Tell us about your event. We'll find in-kind donations you can apply for. Event…" at bounding box center [279, 183] width 558 height 1034
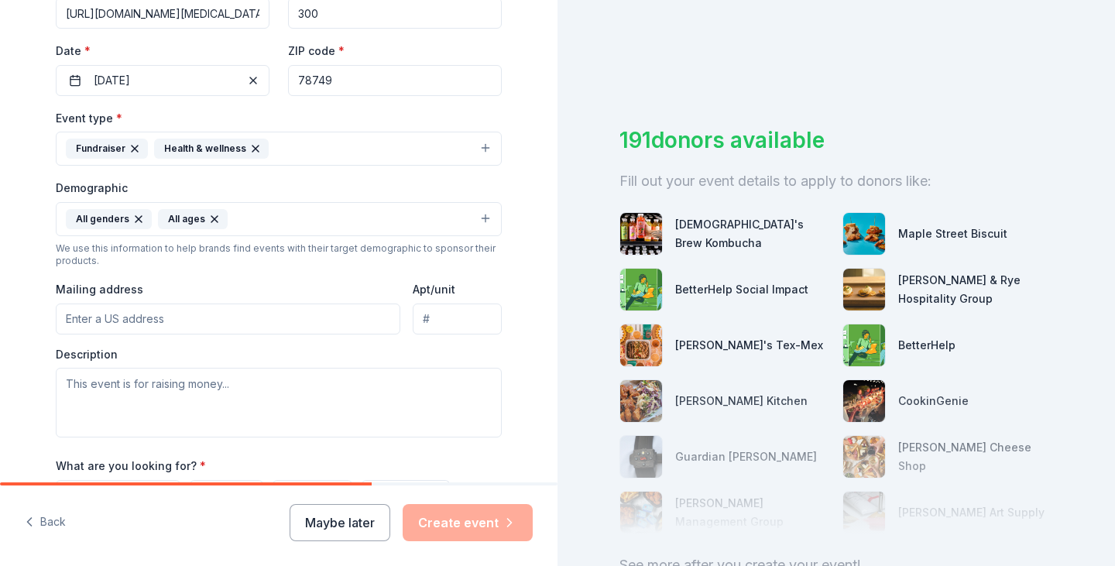
click at [122, 325] on input "Mailing address" at bounding box center [228, 319] width 345 height 31
type input "8308 Nairn Dr"
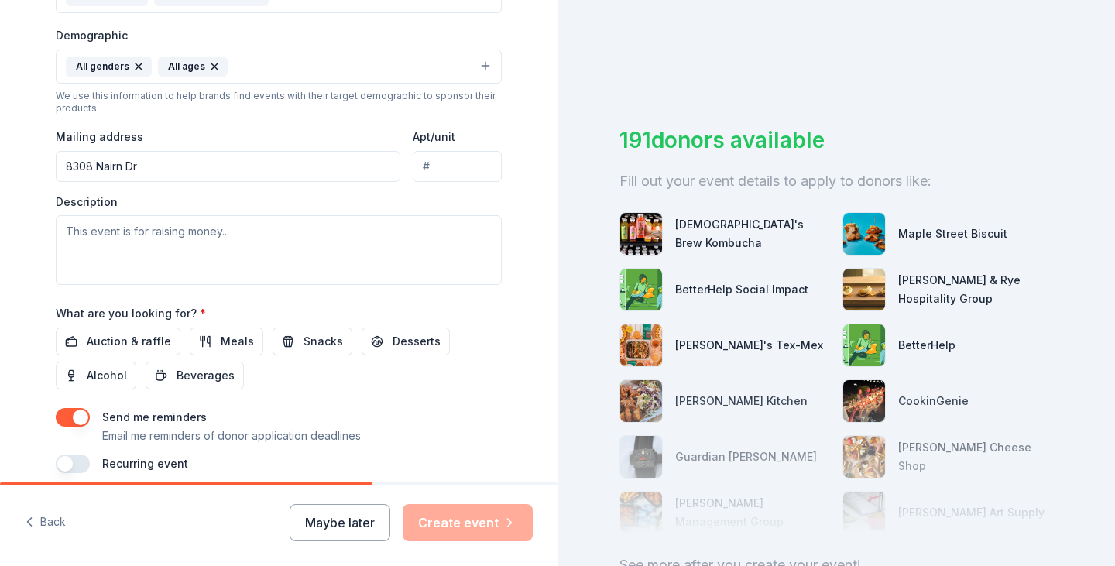
scroll to position [502, 0]
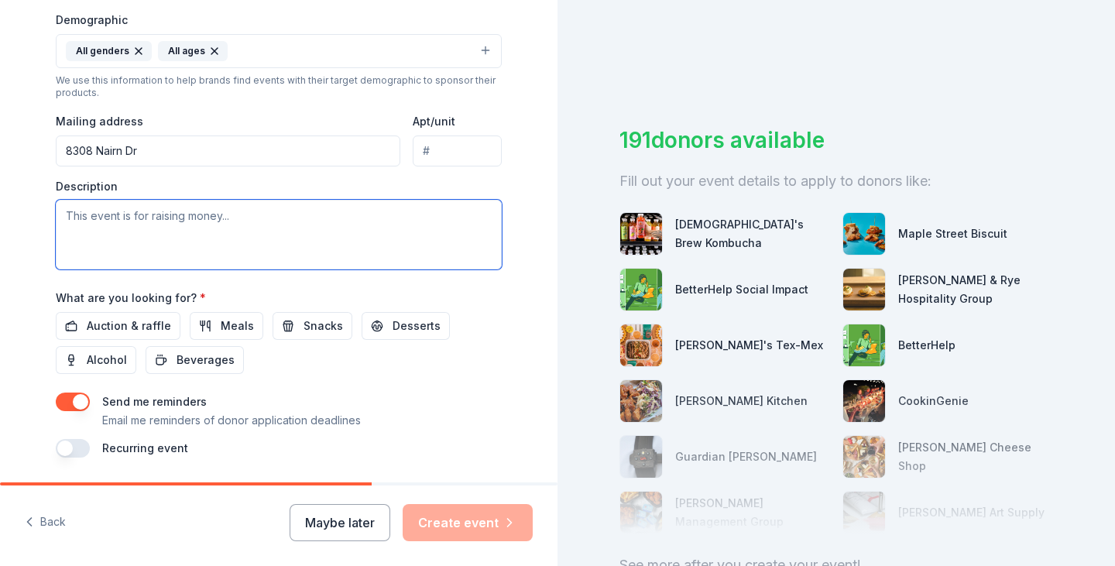
click at [181, 225] on textarea at bounding box center [279, 235] width 446 height 70
click at [158, 222] on textarea at bounding box center [279, 235] width 446 height 70
paste textarea "This year marks our 4rd annual “Padel for Parkinson’s” event, which will be tak…"
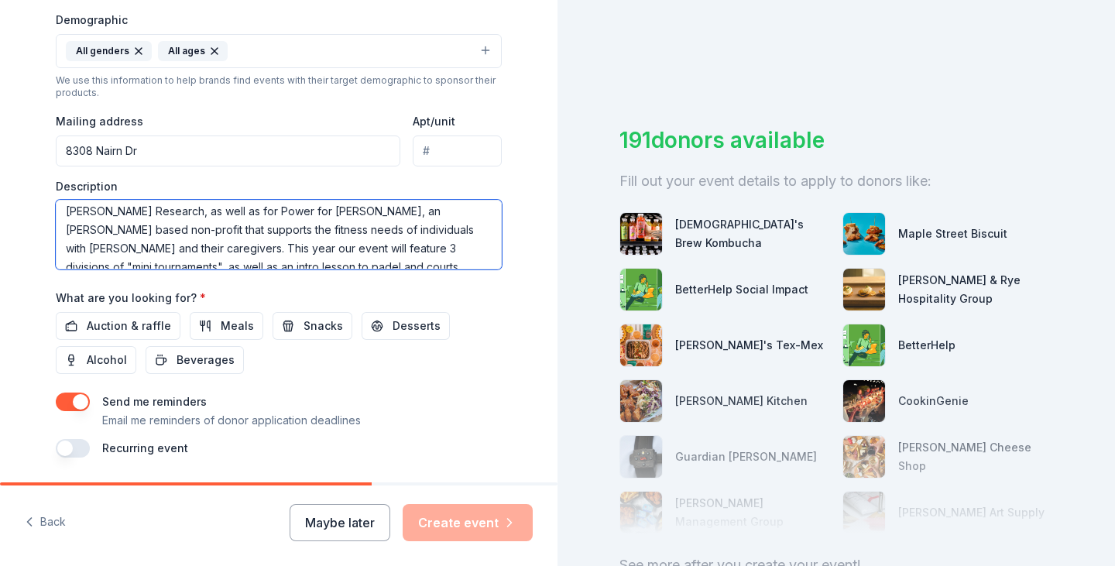
scroll to position [62, 0]
click at [60, 248] on textarea "This year marks our 4rd annual “Padel for Parkinson’s” event, which will be tak…" at bounding box center [279, 235] width 446 height 70
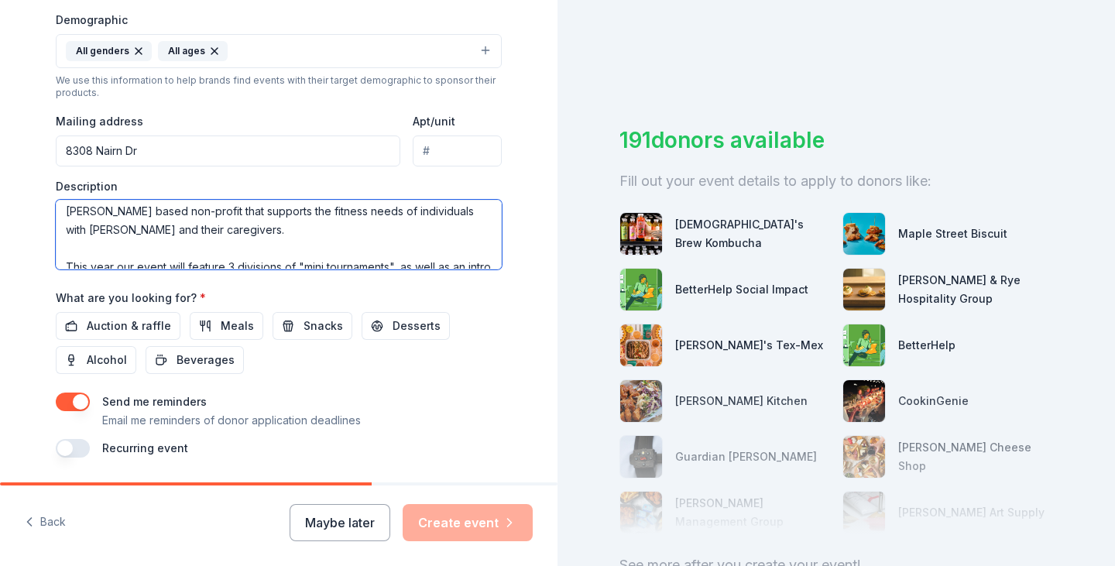
scroll to position [130, 0]
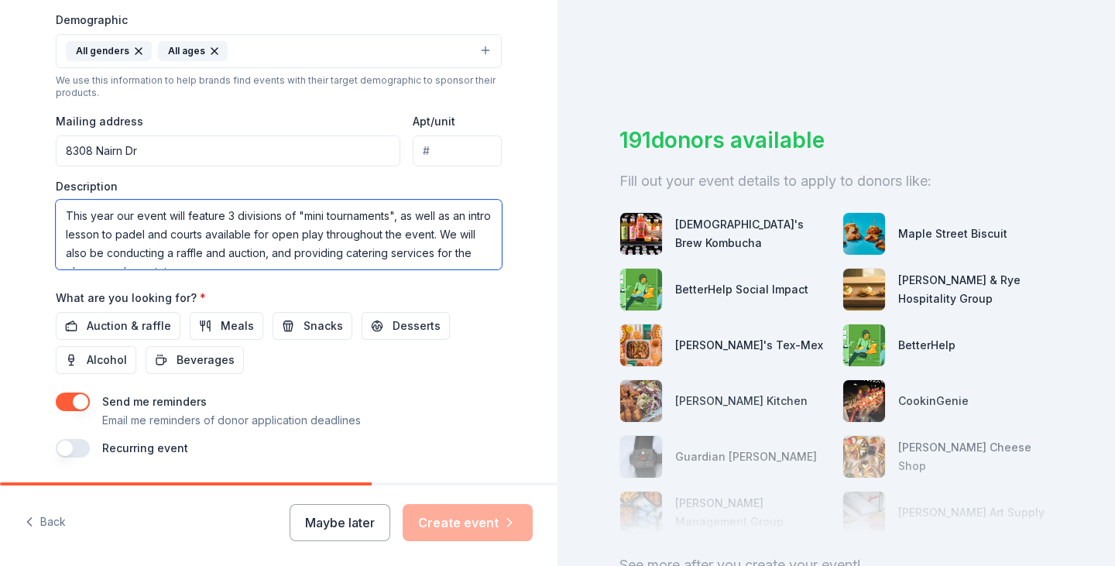
click at [307, 255] on textarea "This year marks our 4rd annual “Padel for Parkinson’s” event, which will be tak…" at bounding box center [279, 235] width 446 height 70
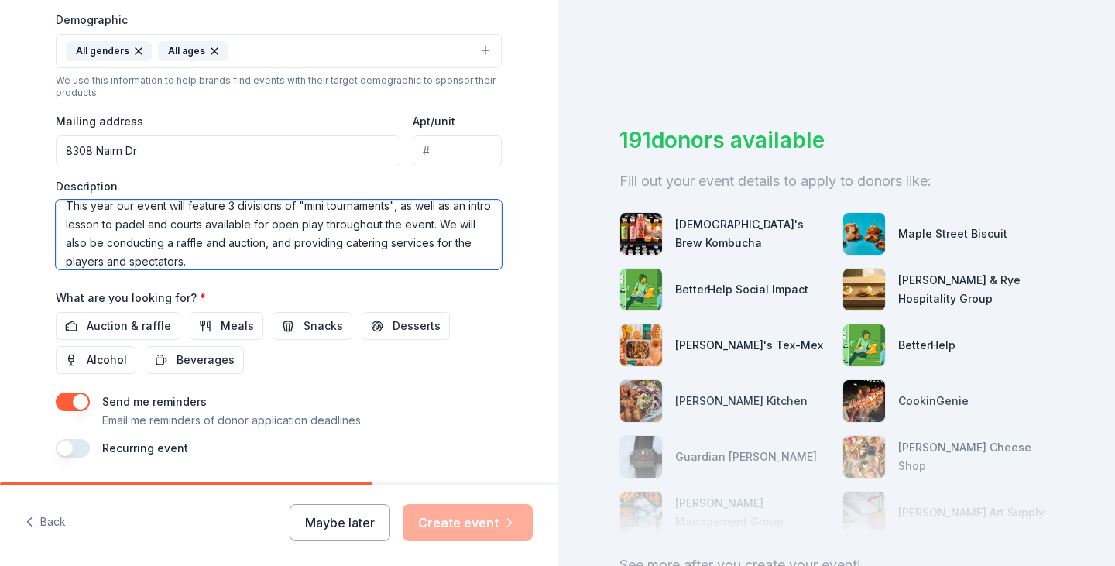
paste textarea "Parkinson’s has become the second most common neurological disorder in the Unit…"
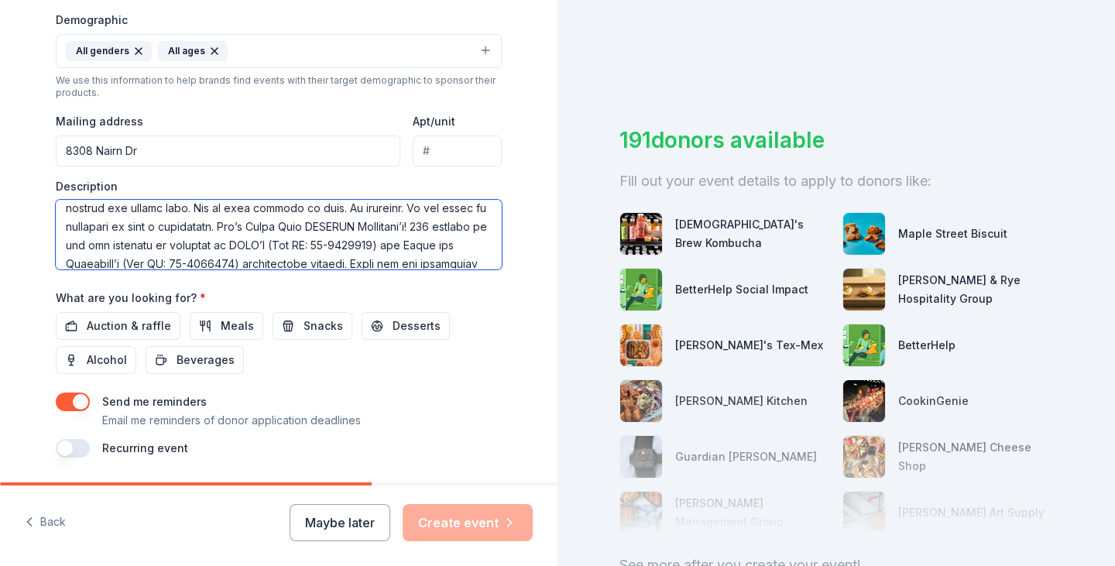
scroll to position [274, 0]
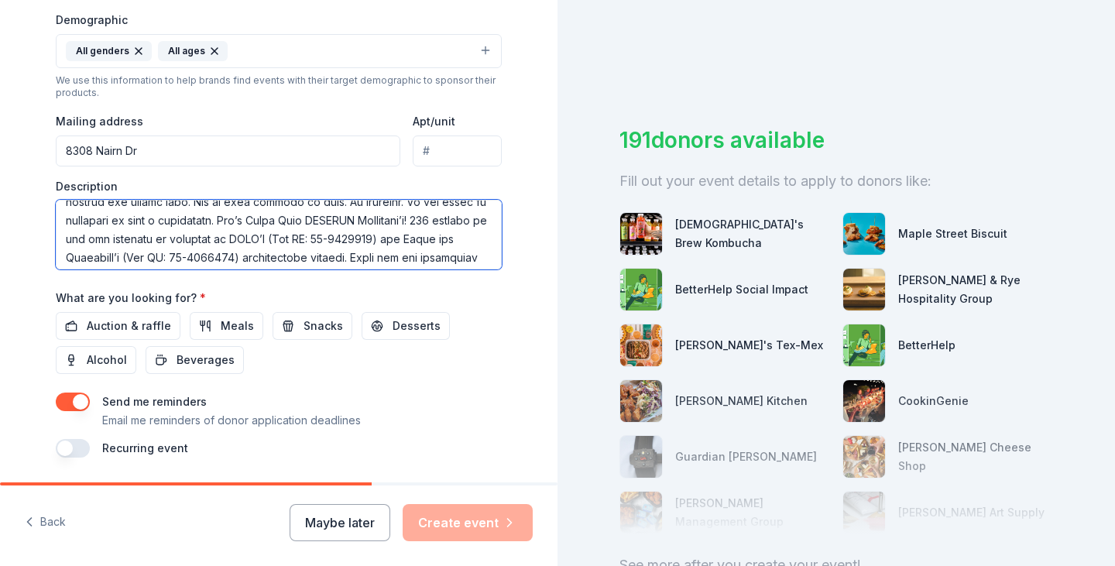
click at [121, 240] on textarea at bounding box center [279, 235] width 446 height 70
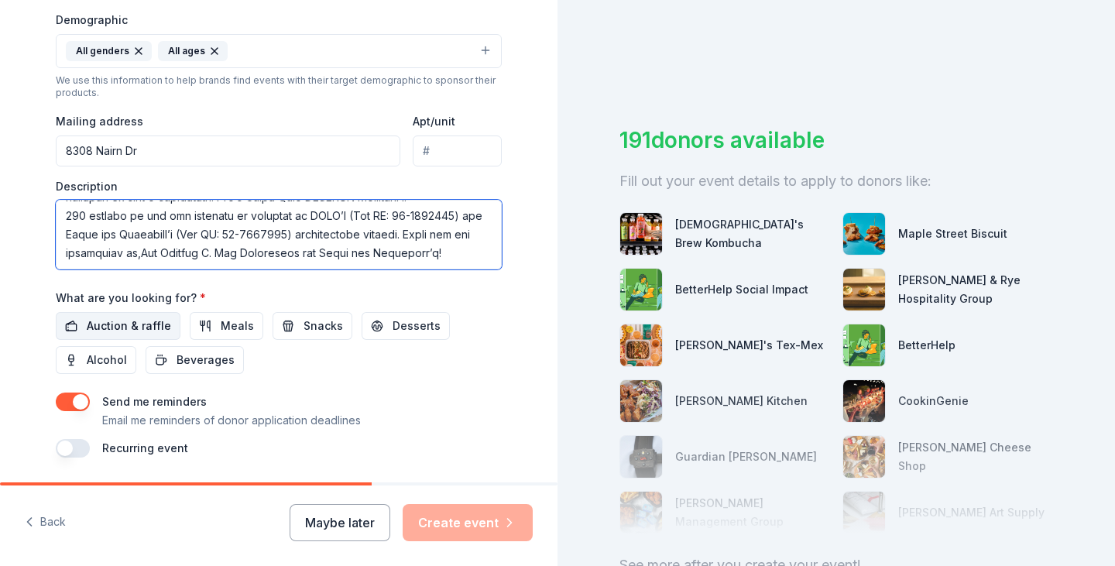
type textarea "This year marks our 4rd annual “Padel for Parkinson’s” event, which will be tak…"
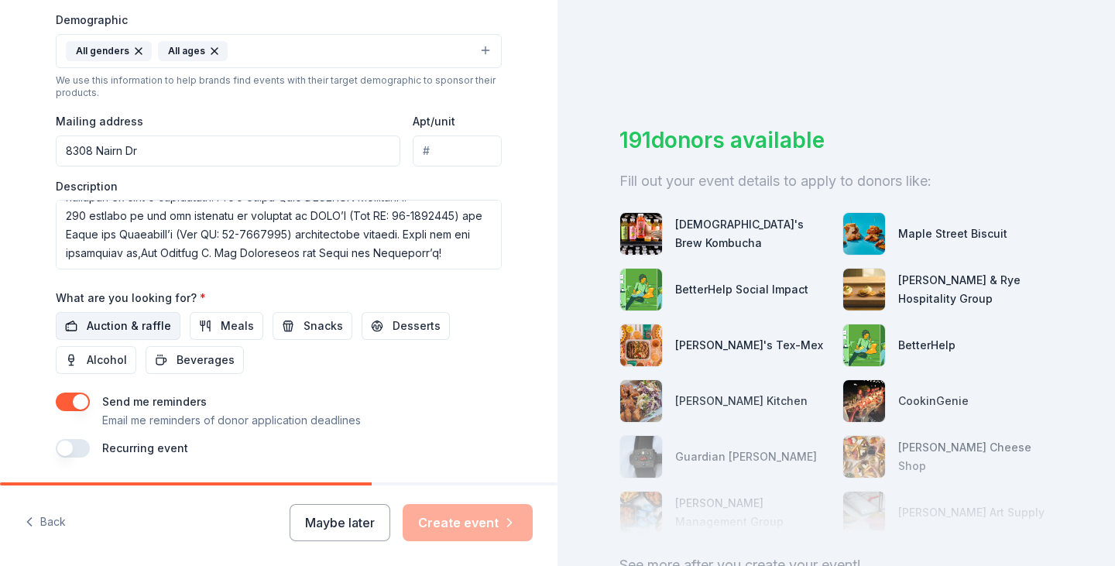
click at [119, 326] on span "Auction & raffle" at bounding box center [129, 326] width 84 height 19
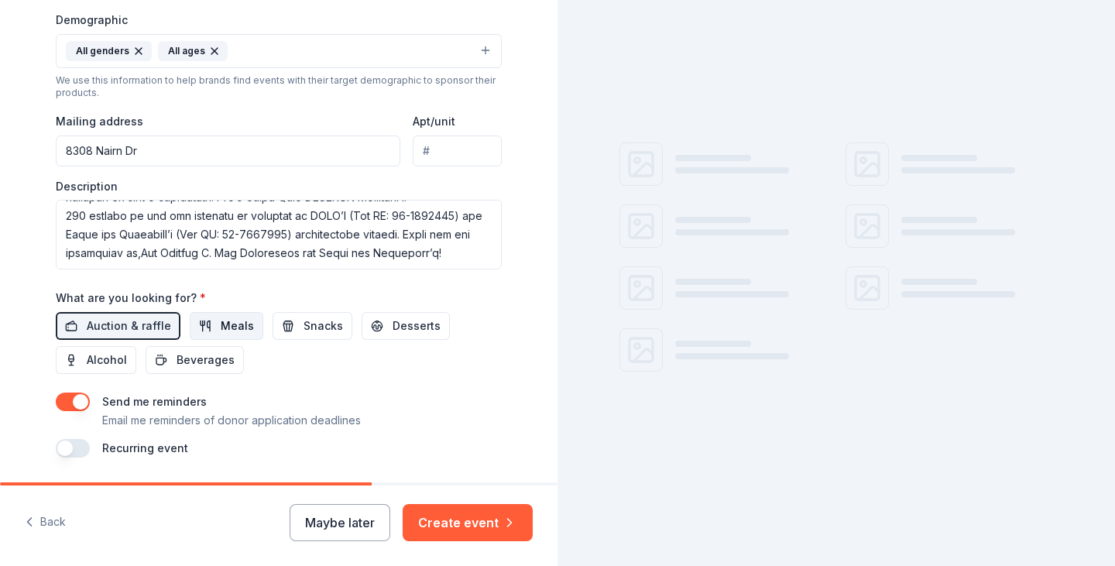
click at [197, 331] on button "Meals" at bounding box center [227, 326] width 74 height 28
click at [311, 331] on span "Snacks" at bounding box center [323, 326] width 39 height 19
click at [399, 328] on span "Desserts" at bounding box center [417, 326] width 48 height 19
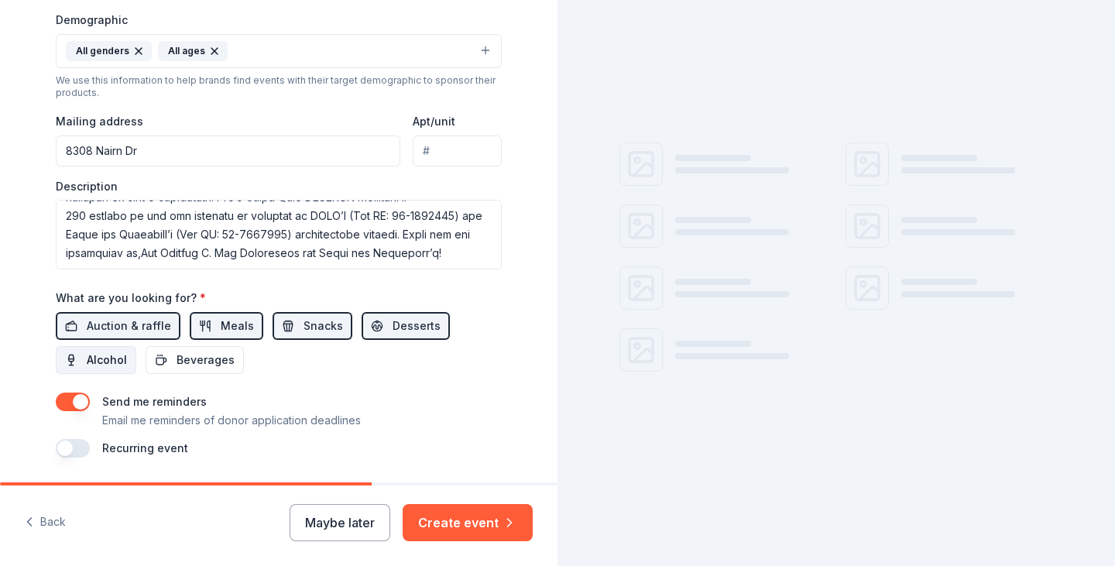
click at [82, 348] on button "Alcohol" at bounding box center [96, 360] width 81 height 28
click at [159, 371] on button "Beverages" at bounding box center [195, 360] width 98 height 28
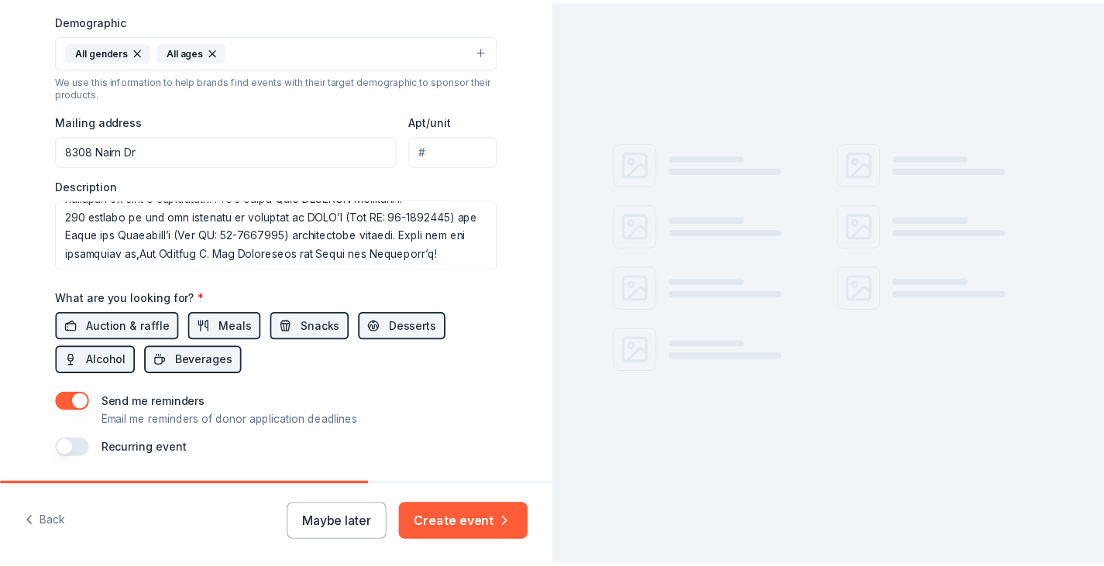
scroll to position [551, 0]
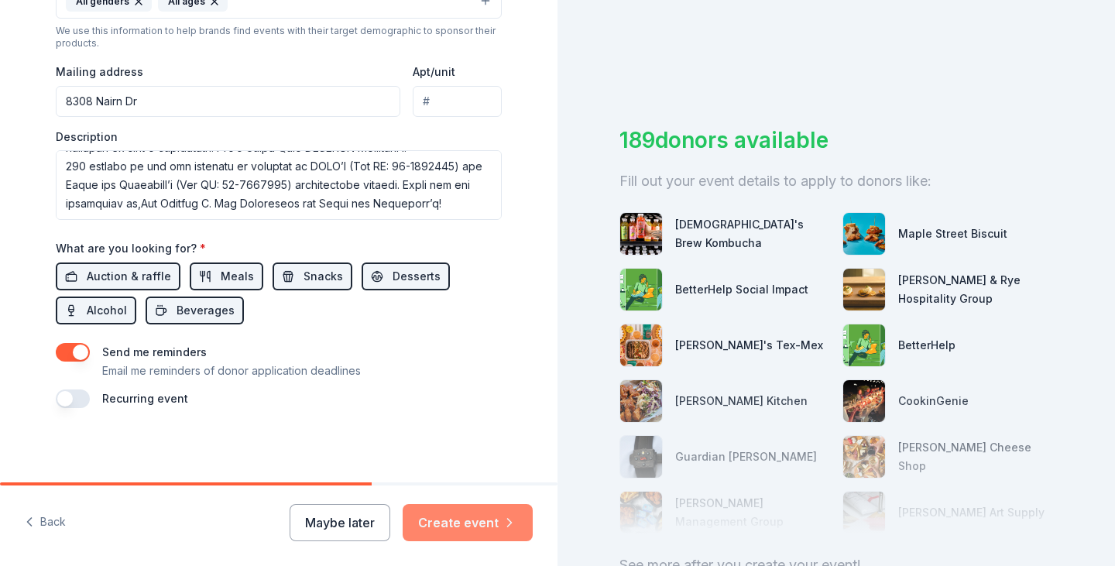
click at [462, 524] on button "Create event" at bounding box center [468, 522] width 130 height 37
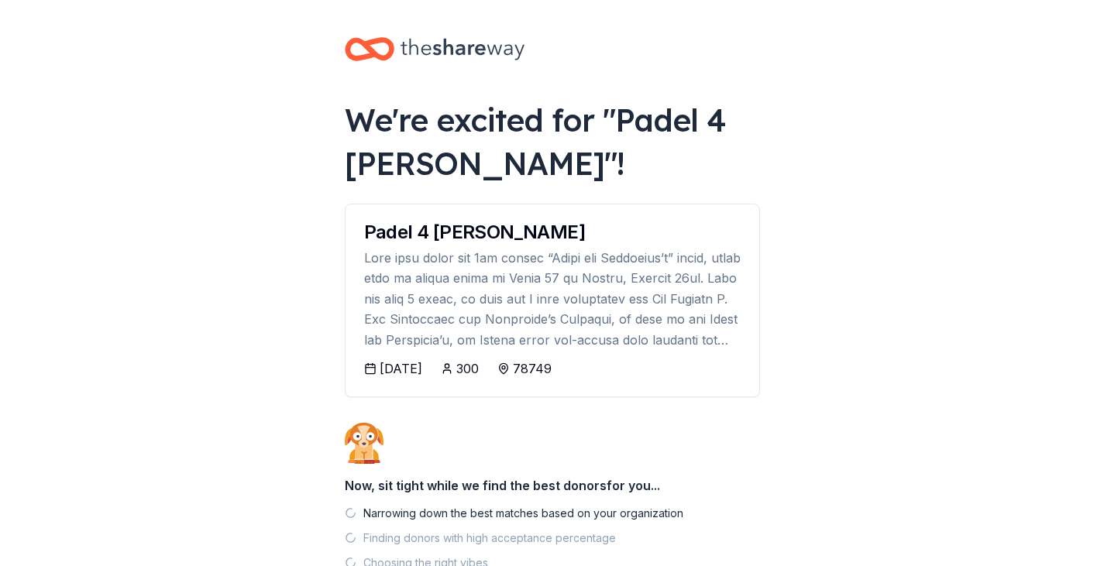
scroll to position [108, 0]
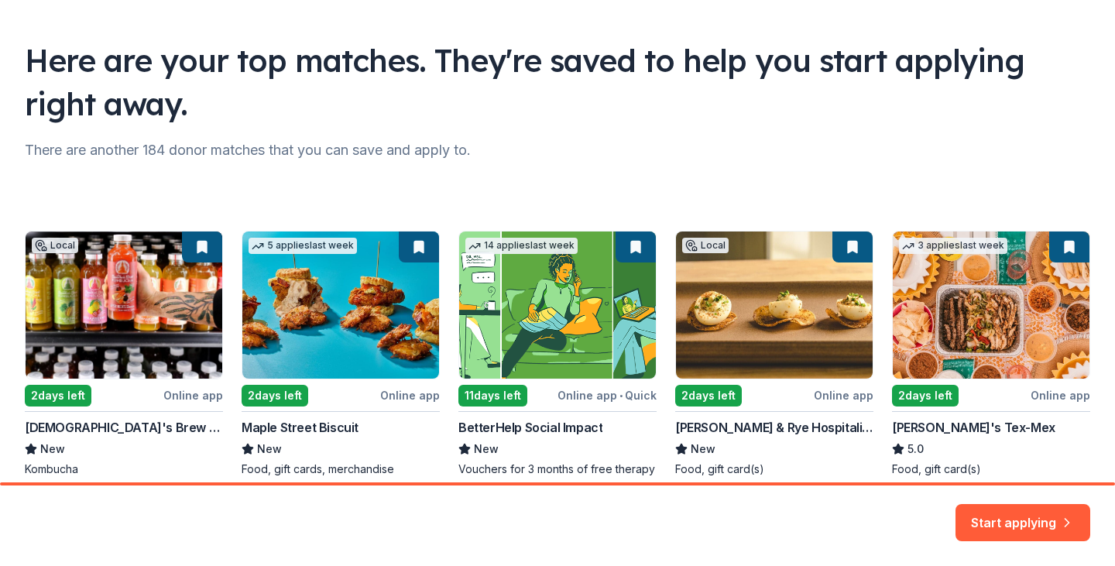
scroll to position [169, 0]
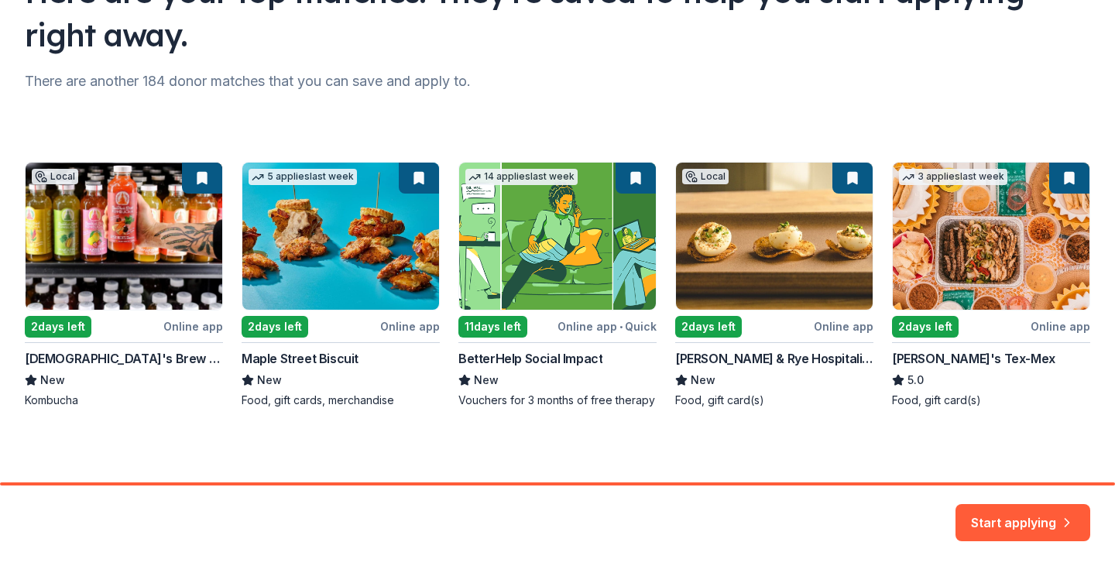
click at [736, 252] on div "Local 2 days left Online app Buddha's Brew Kombucha New Kombucha 5 applies last…" at bounding box center [558, 285] width 1066 height 246
click at [845, 165] on div "Local 2 days left Online app Buddha's Brew Kombucha New Kombucha 5 applies last…" at bounding box center [558, 285] width 1066 height 246
click at [1001, 516] on button "Start applying" at bounding box center [1023, 513] width 135 height 37
click at [1039, 522] on div "Start applying" at bounding box center [1023, 522] width 135 height 37
click at [841, 162] on div "Local 2 days left Online app Buddha's Brew Kombucha New Kombucha 5 applies last…" at bounding box center [558, 285] width 1066 height 246
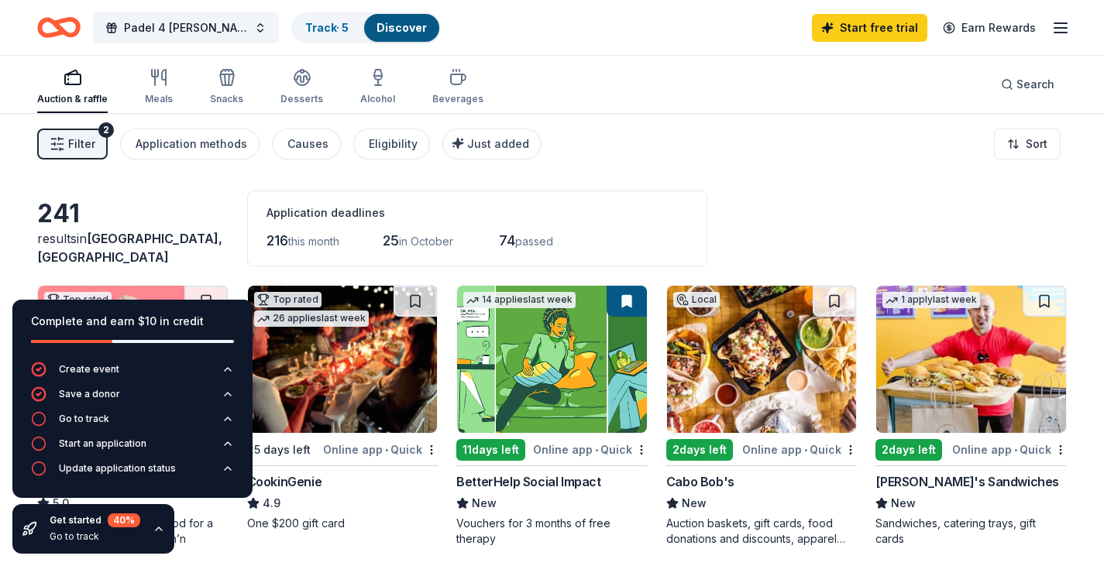
click at [215, 201] on div "241 results in Austin, TX Application deadlines 216 this month 25 in October 74…" at bounding box center [551, 229] width 1029 height 76
click at [154, 534] on icon "button" at bounding box center [159, 529] width 12 height 12
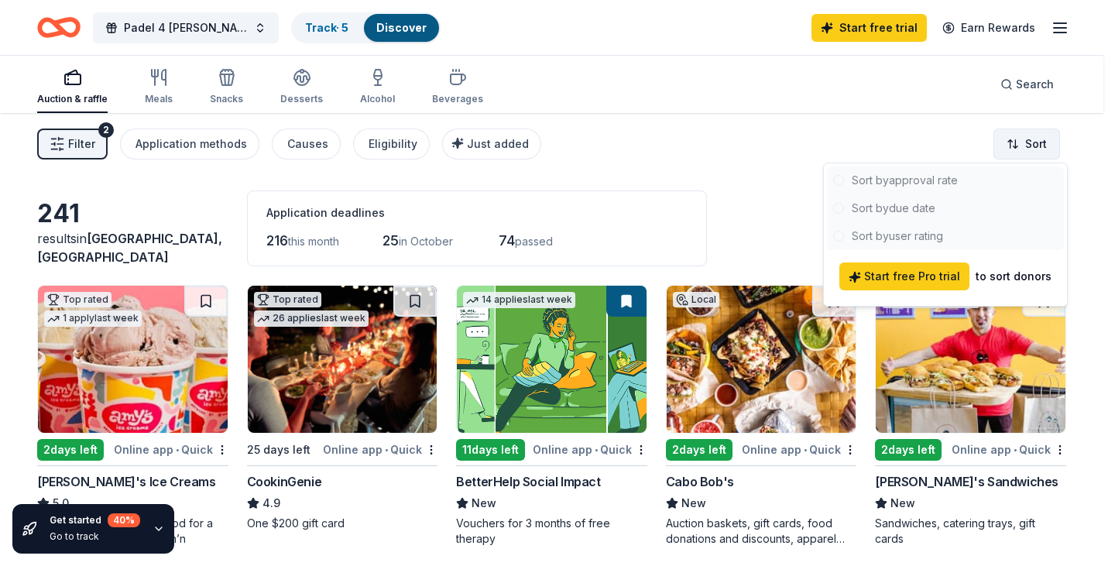
click at [1015, 154] on html "Padel 4 Parkinson's Track · 5 Discover Start free trial Earn Rewards Auction & …" at bounding box center [557, 283] width 1115 height 566
click at [695, 149] on html "Padel 4 Parkinson's Track · 5 Discover Start free trial Earn Rewards Auction & …" at bounding box center [557, 283] width 1115 height 566
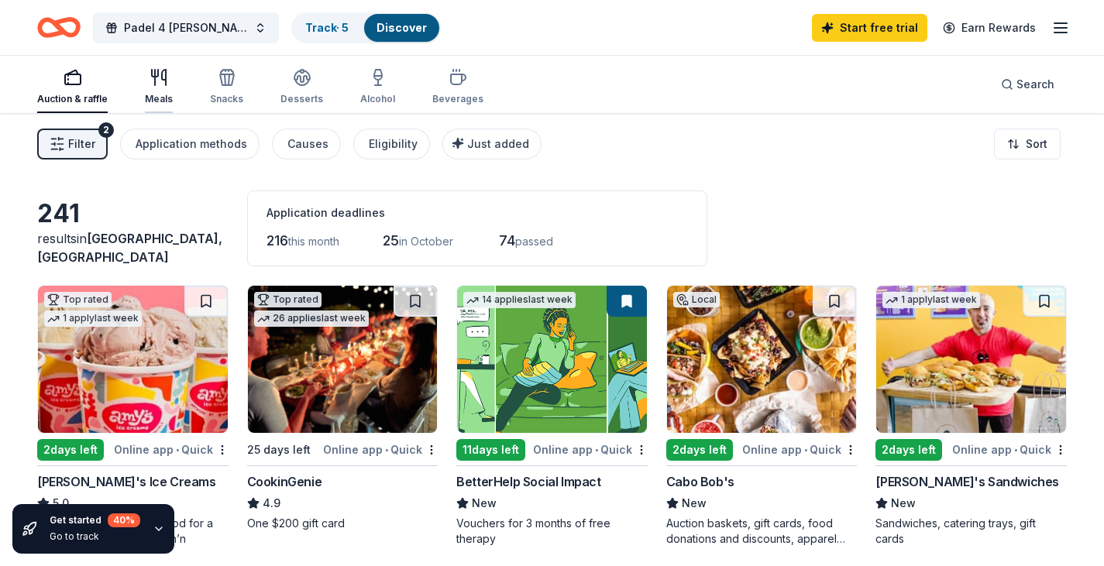
click at [149, 87] on div "Meals" at bounding box center [159, 86] width 28 height 37
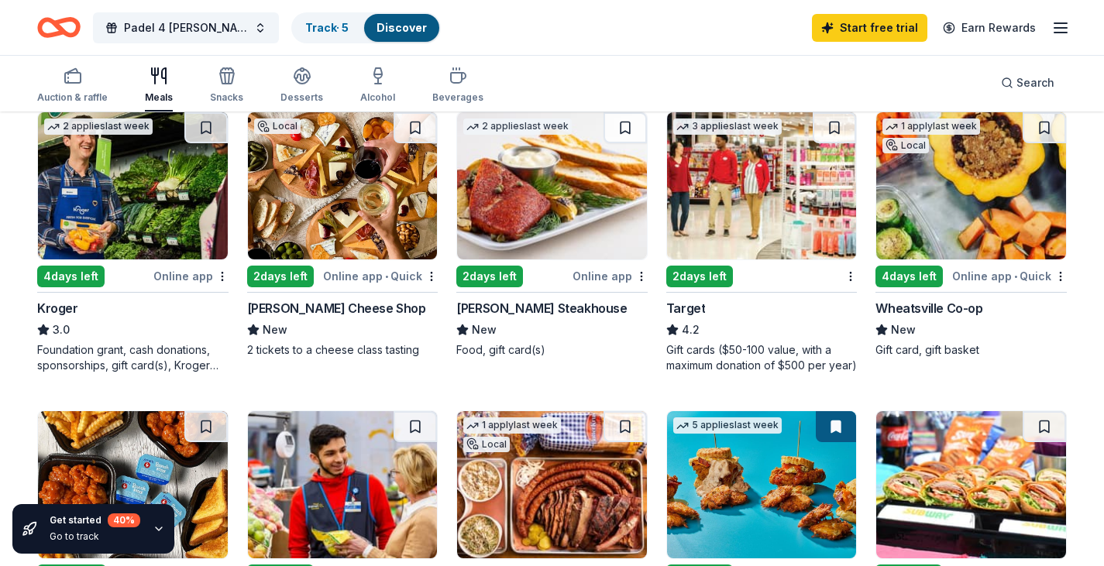
scroll to position [473, 0]
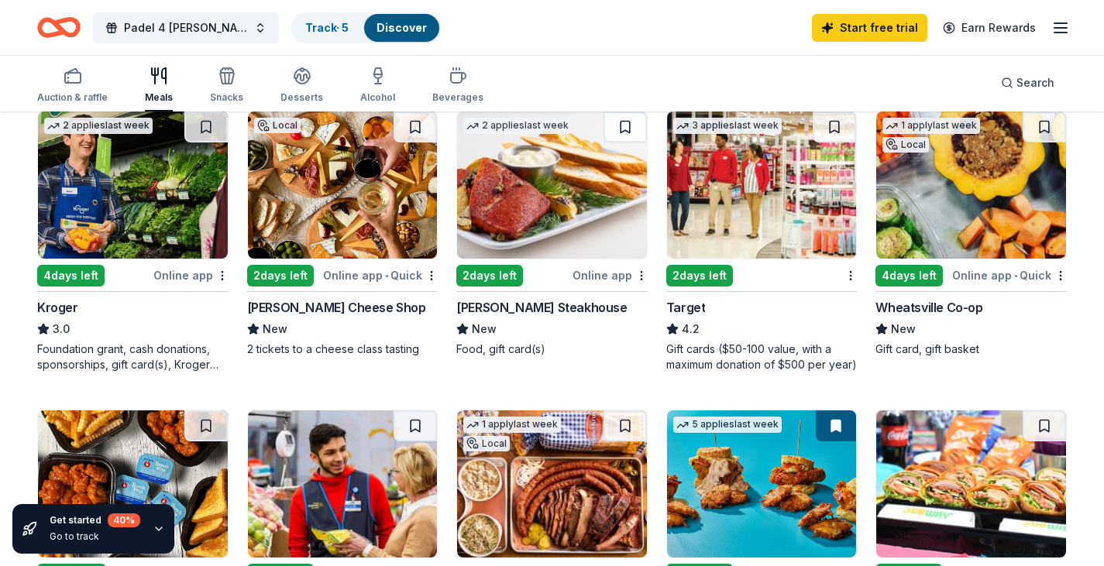
click at [611, 276] on div "Online app" at bounding box center [609, 275] width 75 height 19
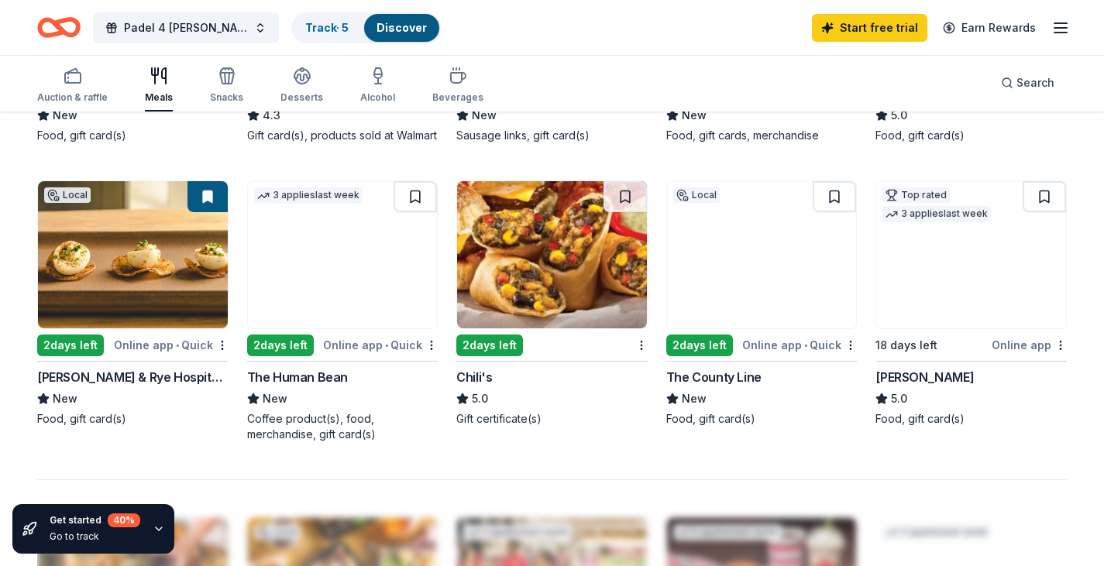
scroll to position [987, 0]
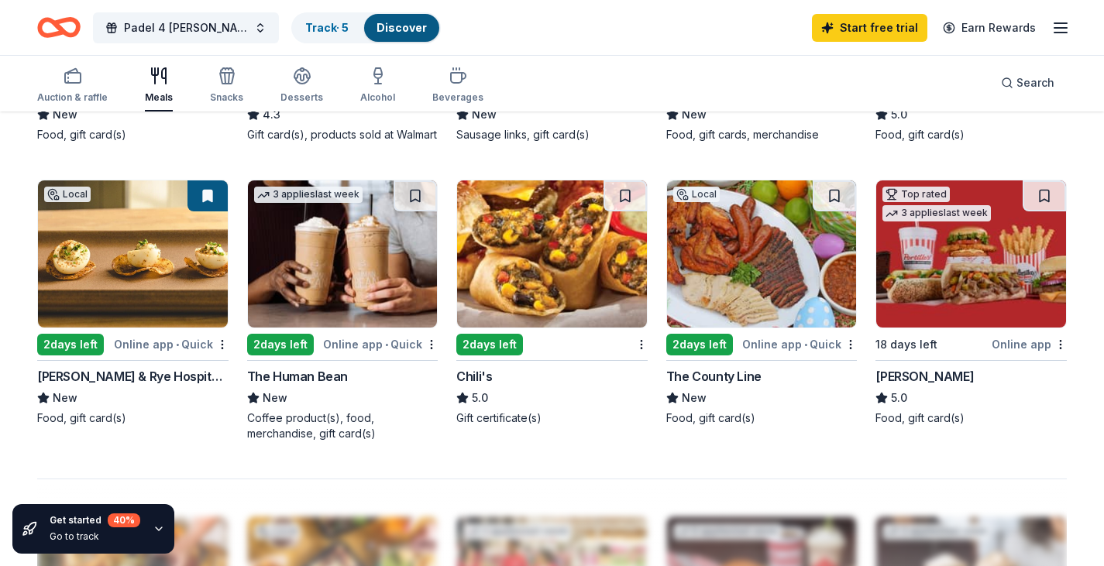
click at [108, 386] on div "Emmer & Rye Hospitality Group" at bounding box center [132, 376] width 191 height 19
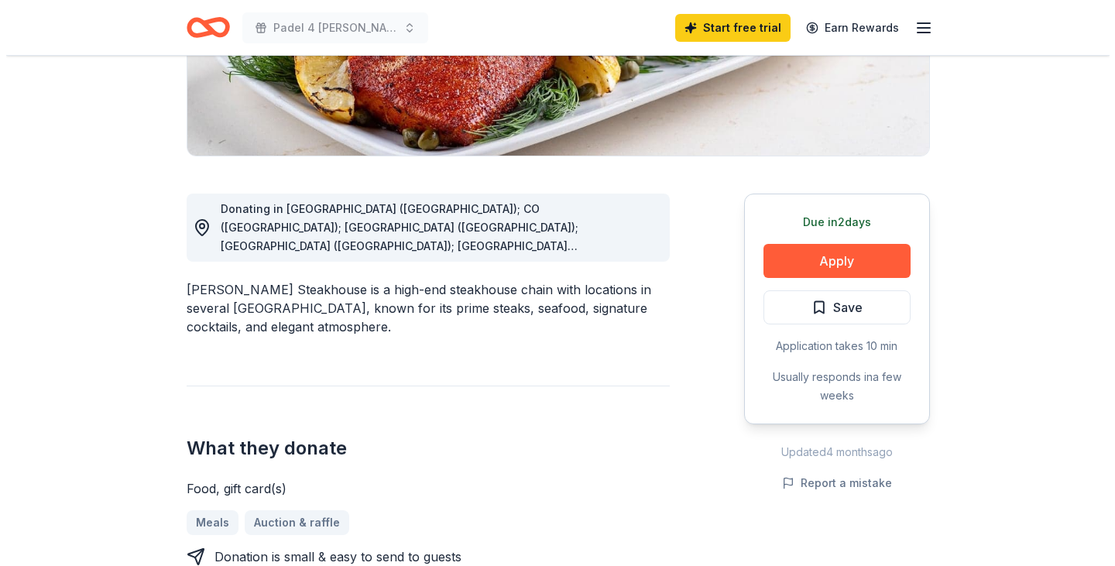
scroll to position [315, 0]
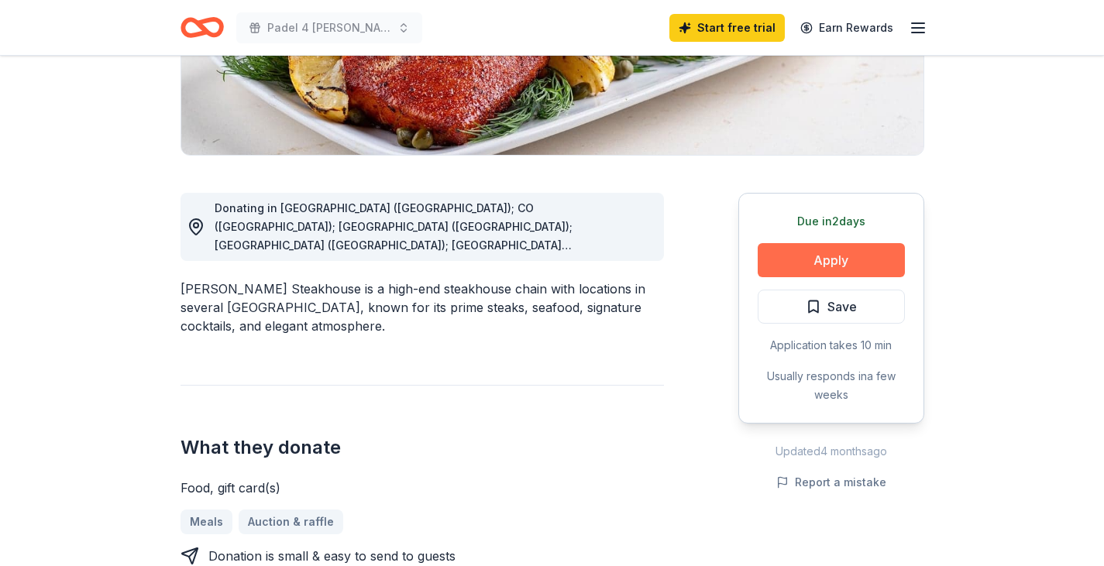
click at [834, 262] on button "Apply" at bounding box center [830, 260] width 147 height 34
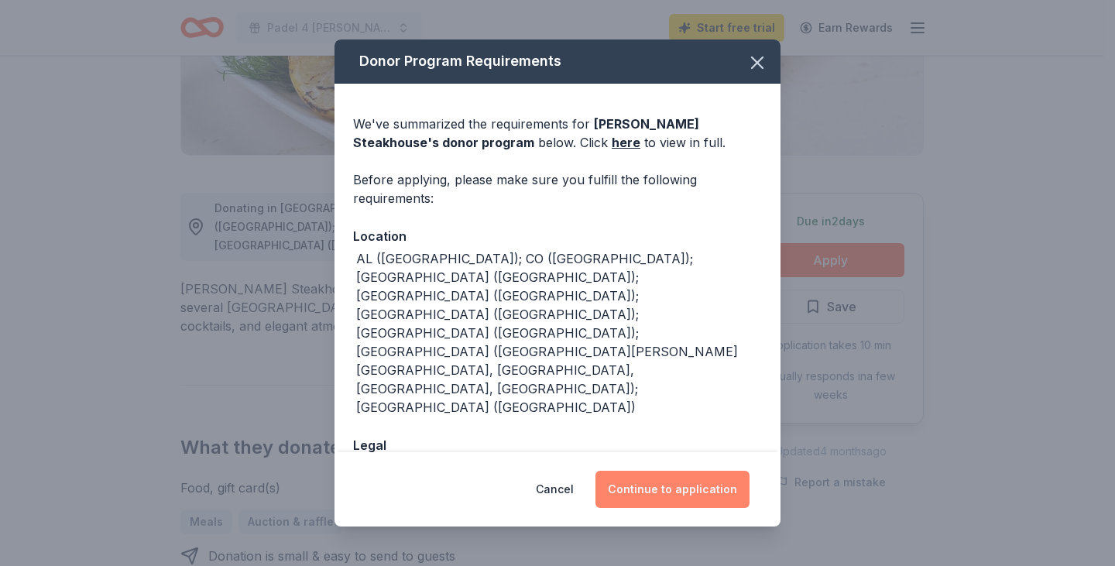
click at [670, 479] on button "Continue to application" at bounding box center [673, 489] width 154 height 37
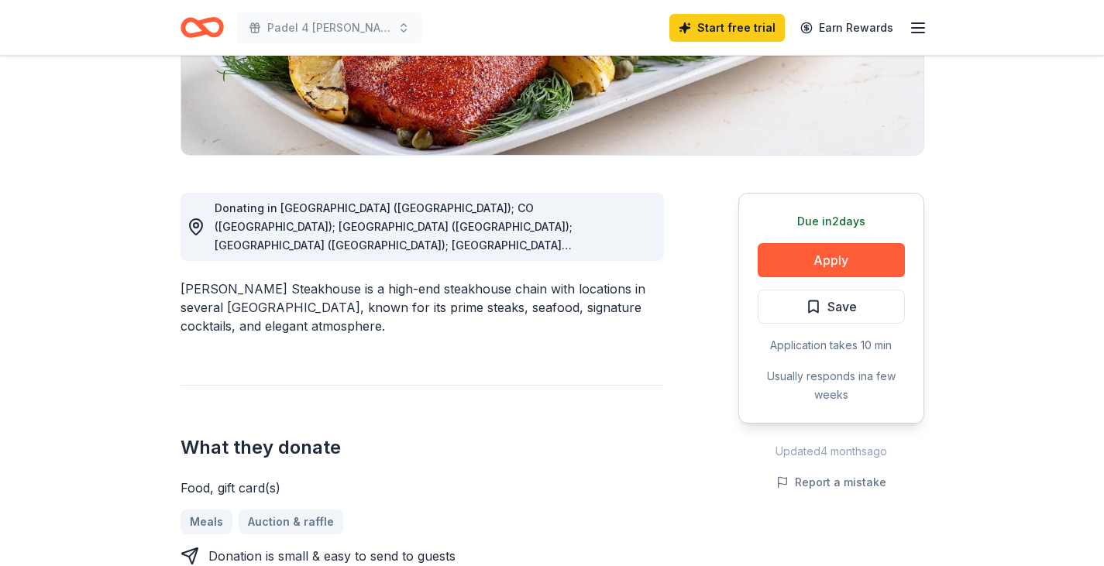
click at [670, 479] on button "Continue to application" at bounding box center [661, 480] width 146 height 36
